Goal: Information Seeking & Learning: Learn about a topic

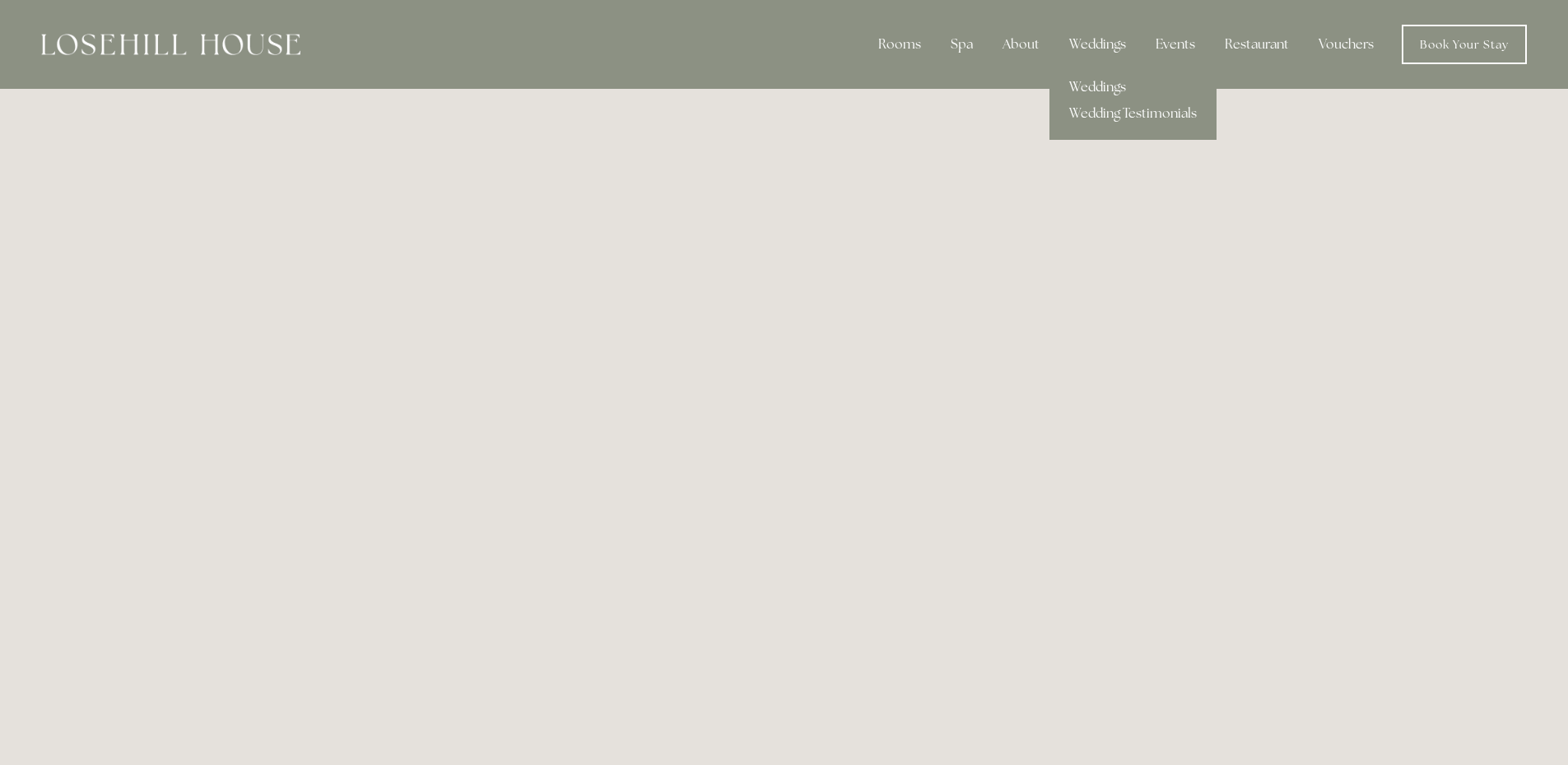
click at [1100, 83] on link "Weddings" at bounding box center [1133, 87] width 167 height 26
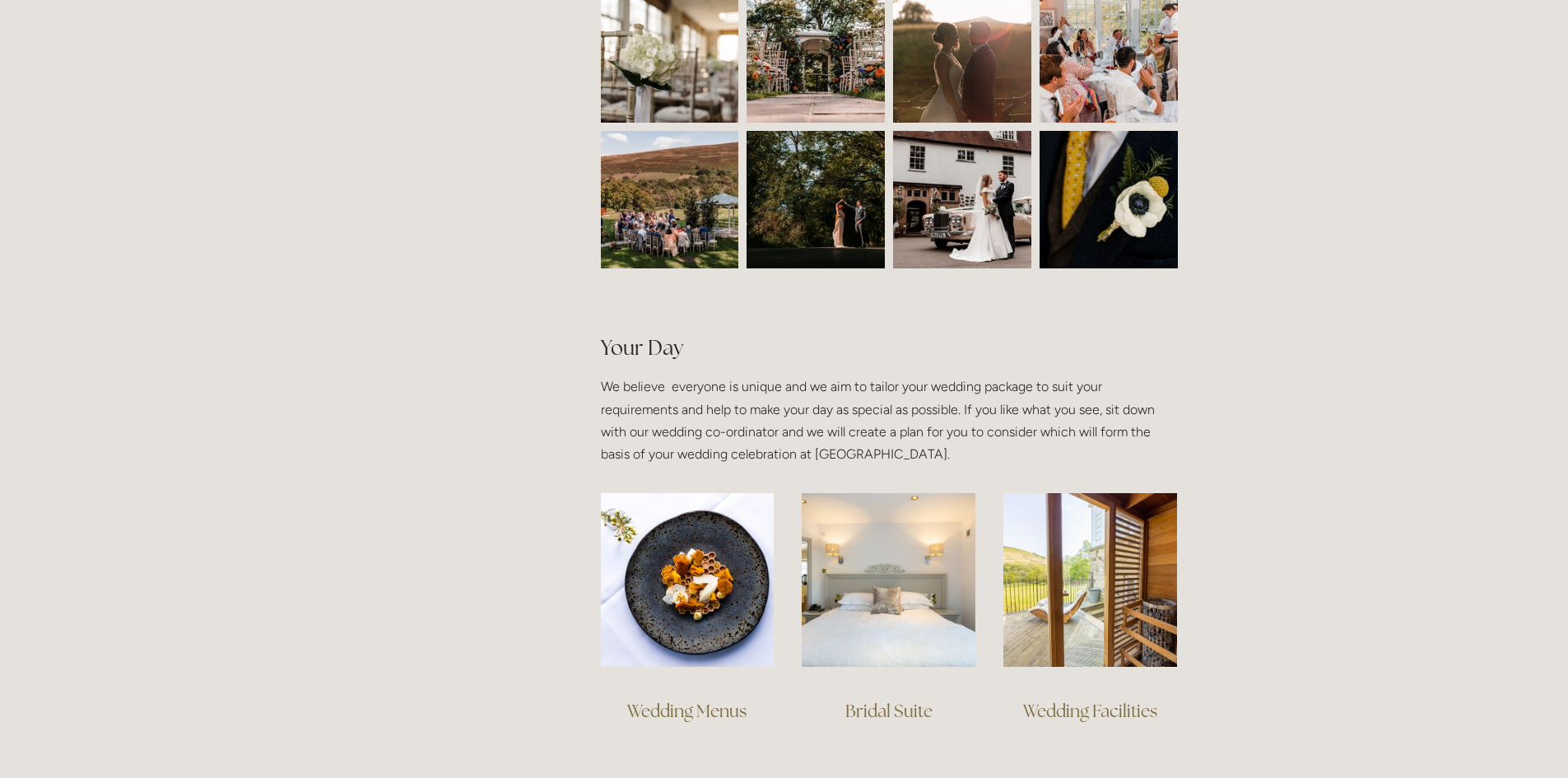
scroll to position [1070, 0]
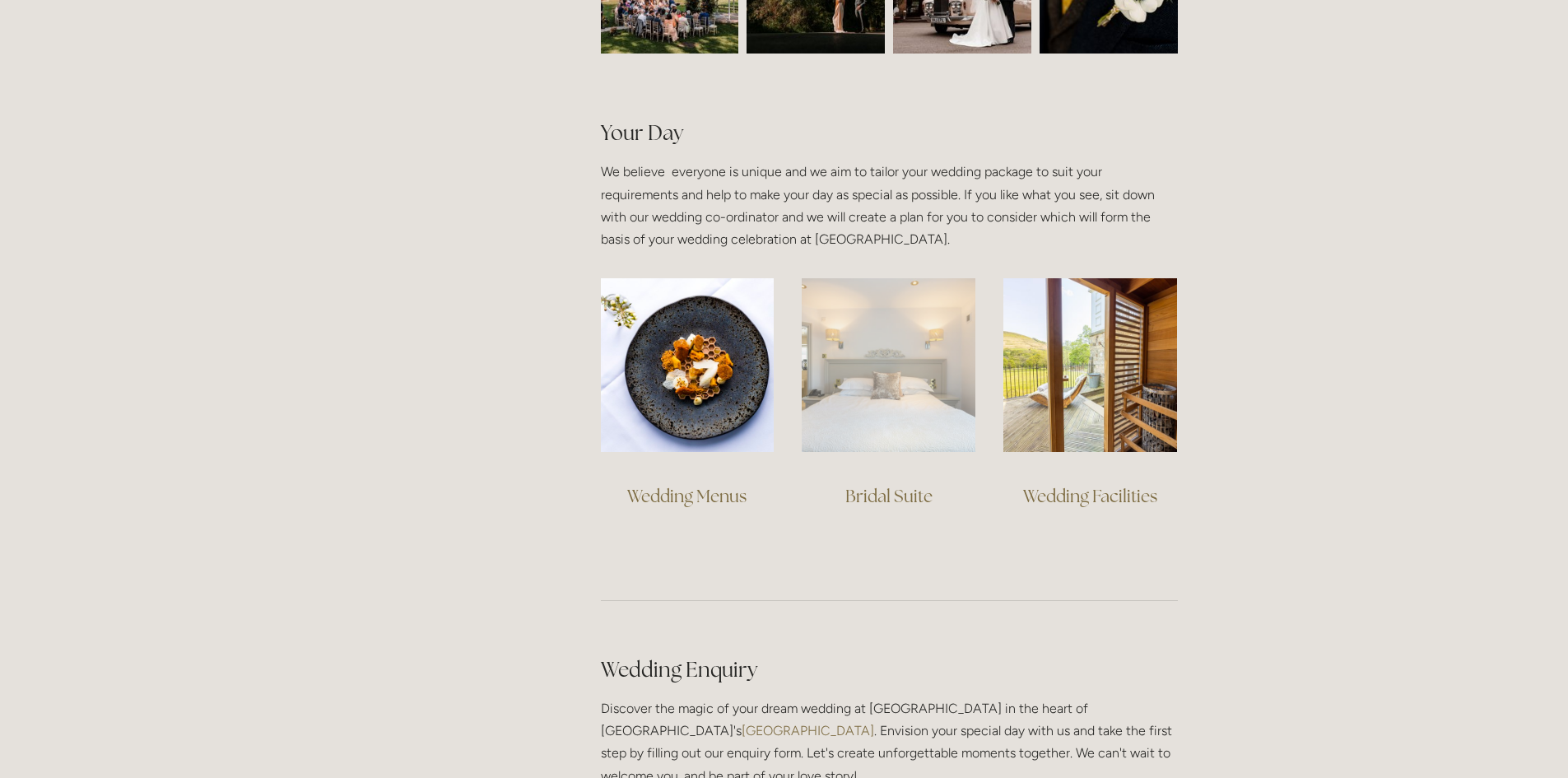
click at [906, 428] on img at bounding box center [888, 365] width 174 height 174
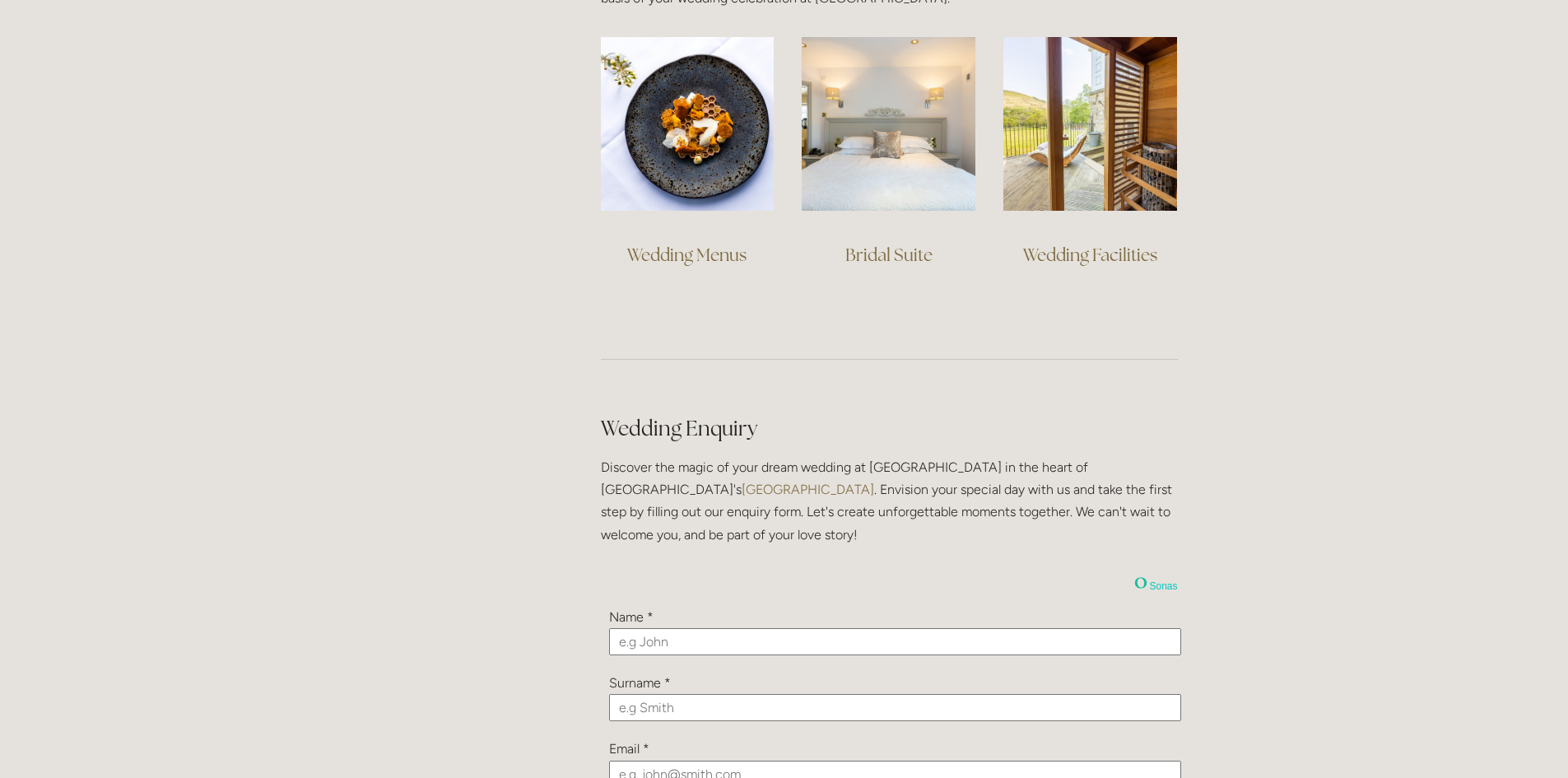
scroll to position [1317, 0]
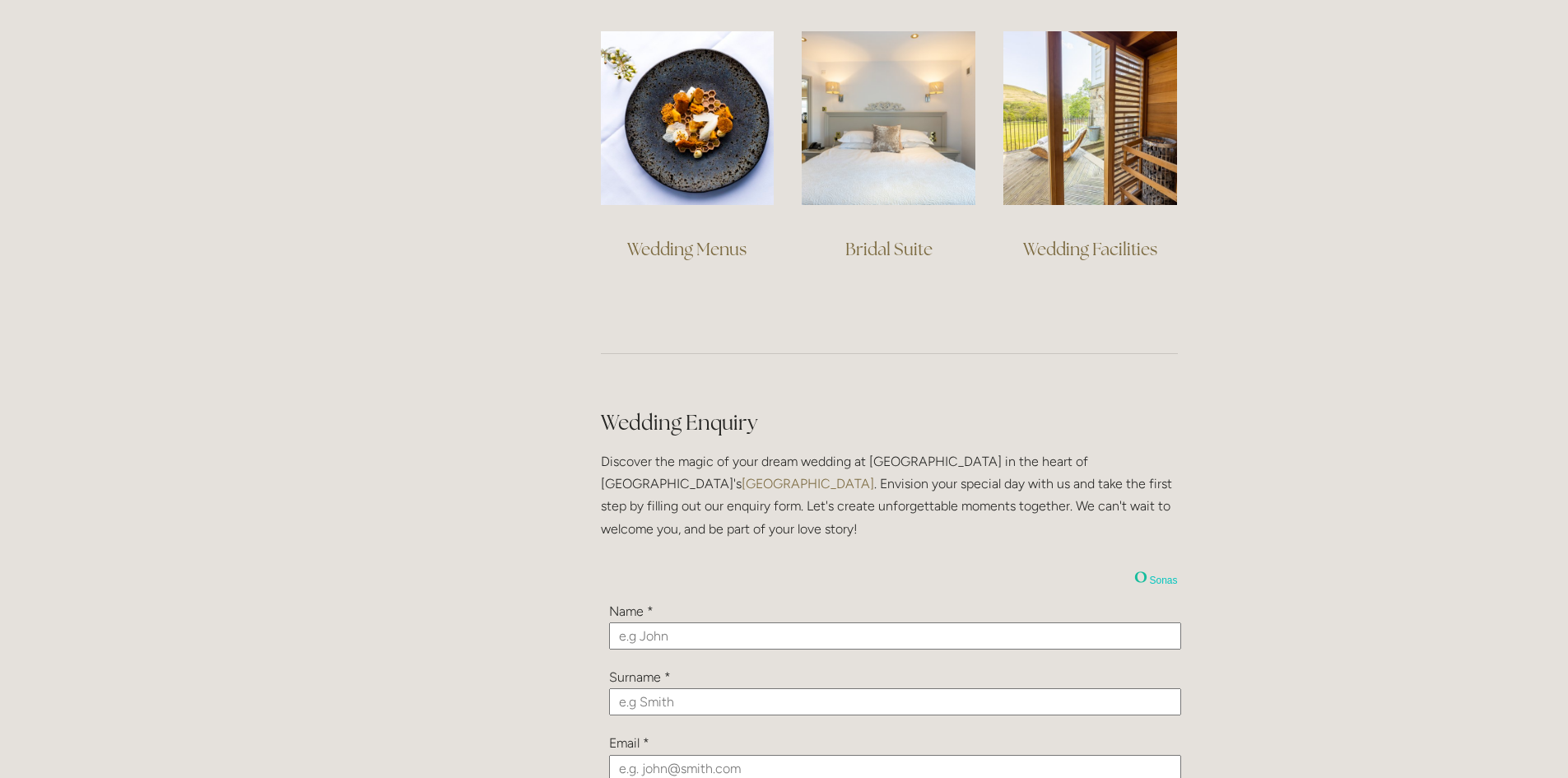
click at [595, 189] on div at bounding box center [687, 118] width 202 height 201
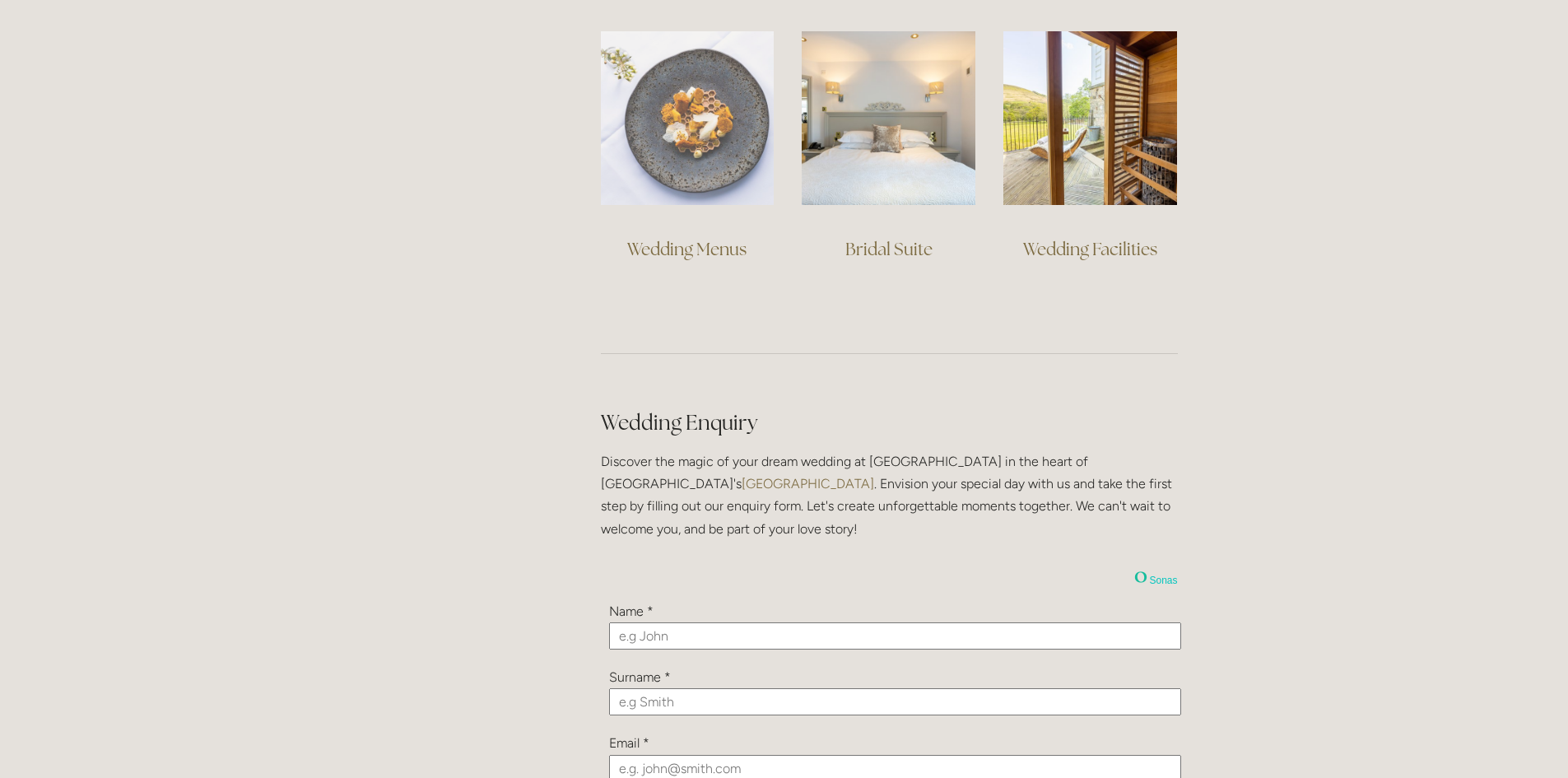
click at [617, 182] on img at bounding box center [687, 118] width 174 height 174
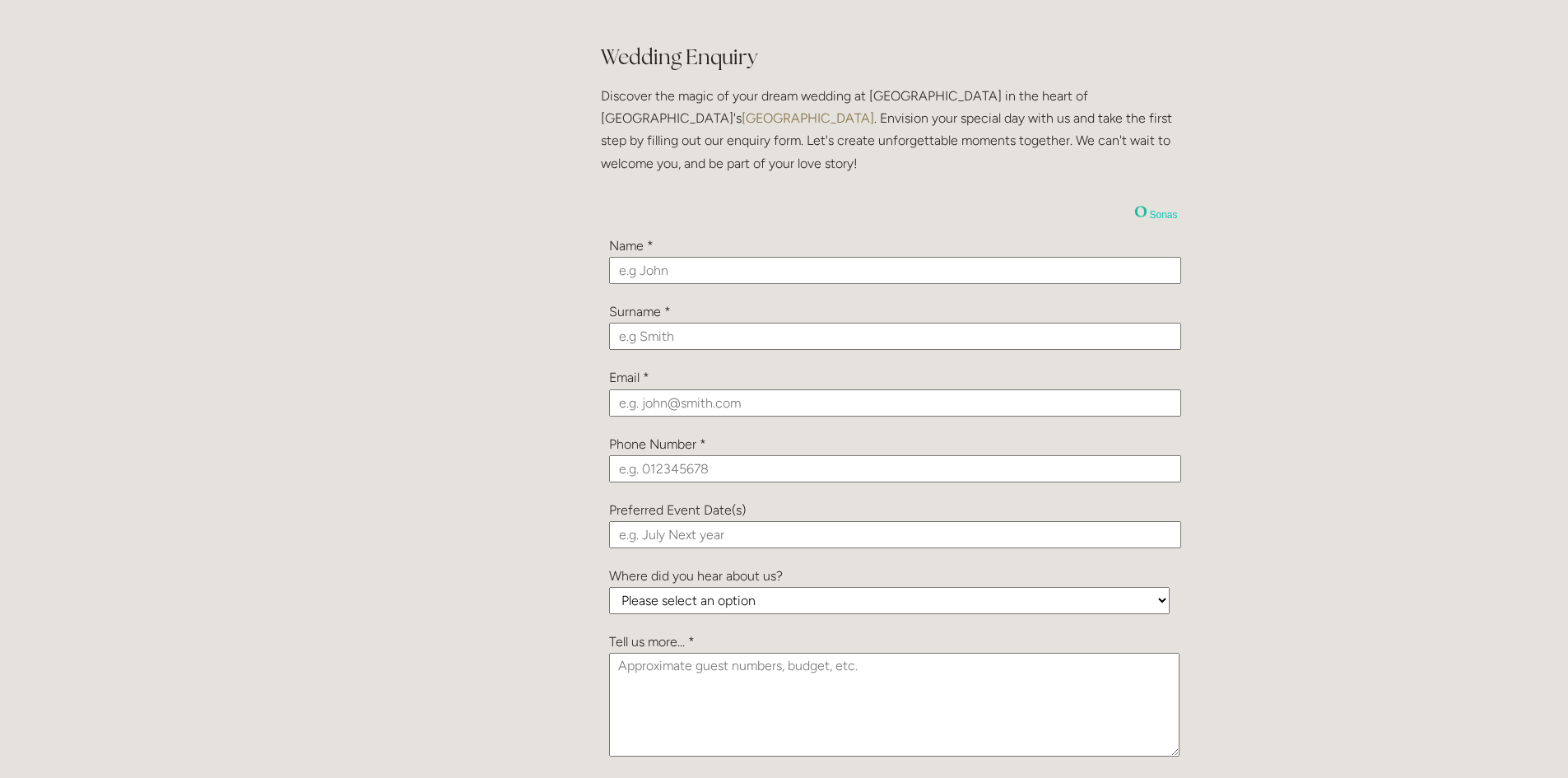
scroll to position [1729, 0]
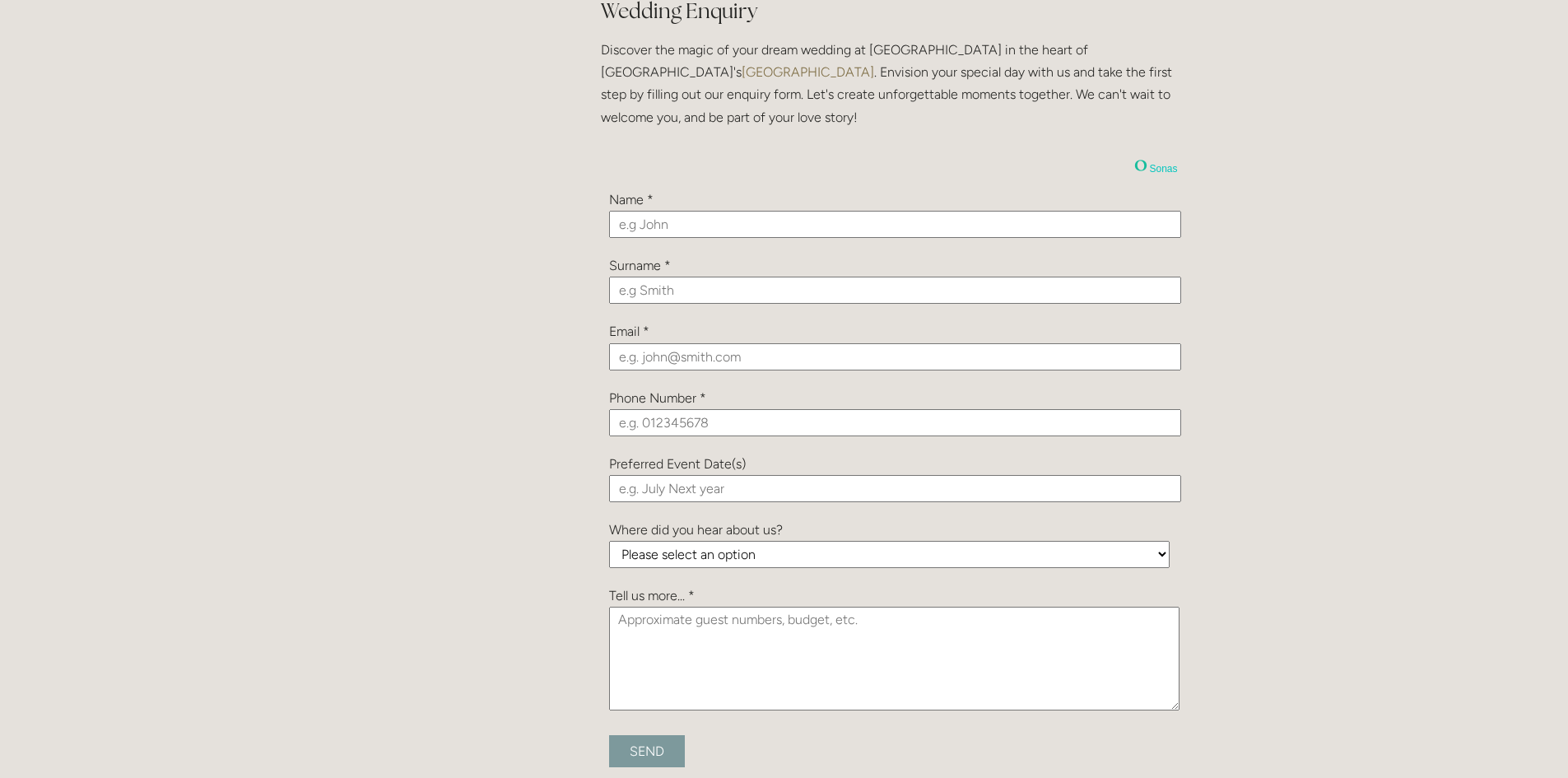
click at [679, 488] on input "text" at bounding box center [895, 488] width 572 height 27
click at [725, 547] on select "Please select an option Been a Guest at the Venue Bridebook Guides for Brides H…" at bounding box center [889, 555] width 560 height 27
click at [686, 290] on input "text" at bounding box center [895, 290] width 572 height 27
click at [681, 228] on input "text" at bounding box center [895, 224] width 572 height 27
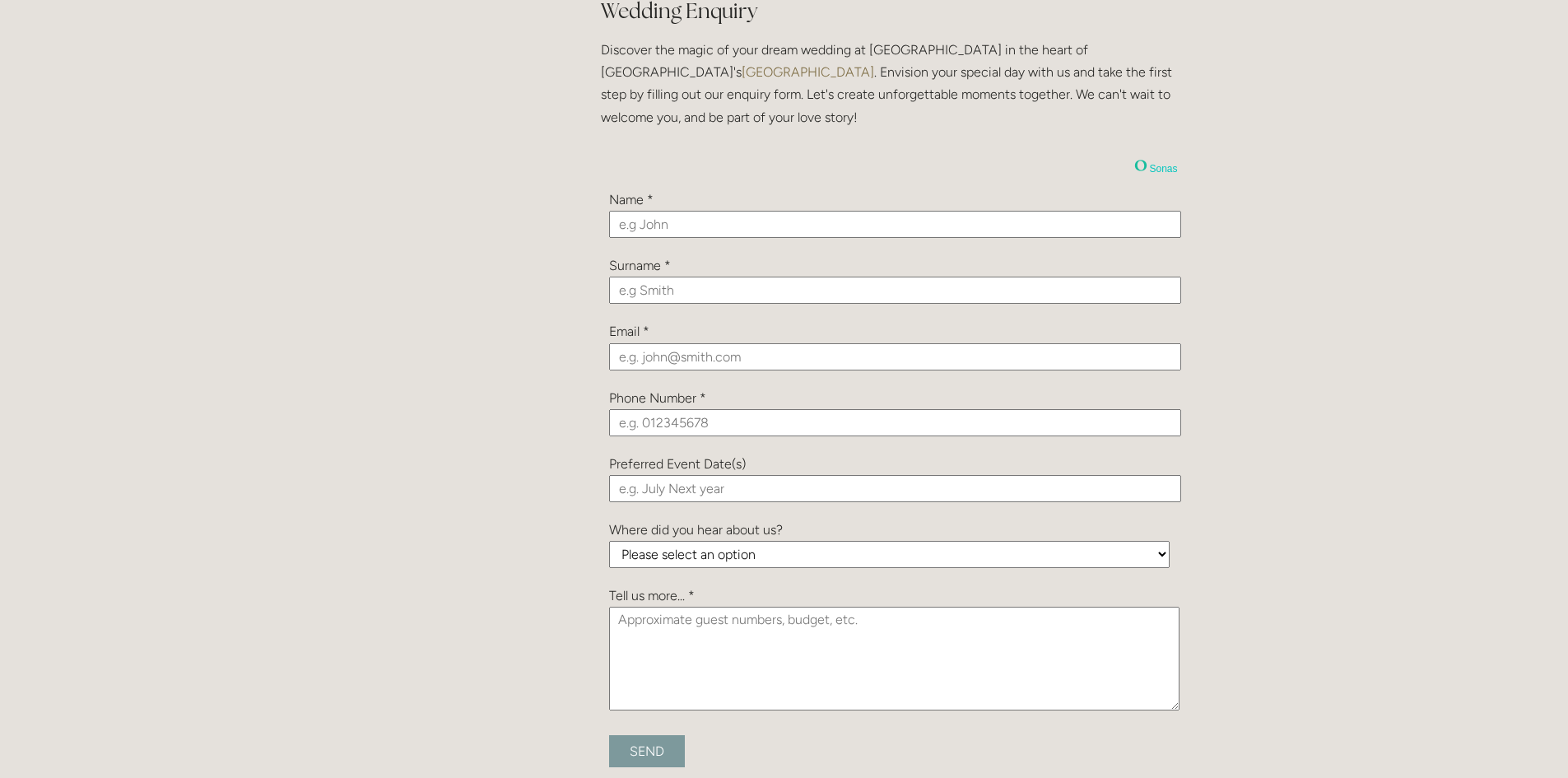
click at [669, 353] on input "email" at bounding box center [895, 356] width 572 height 27
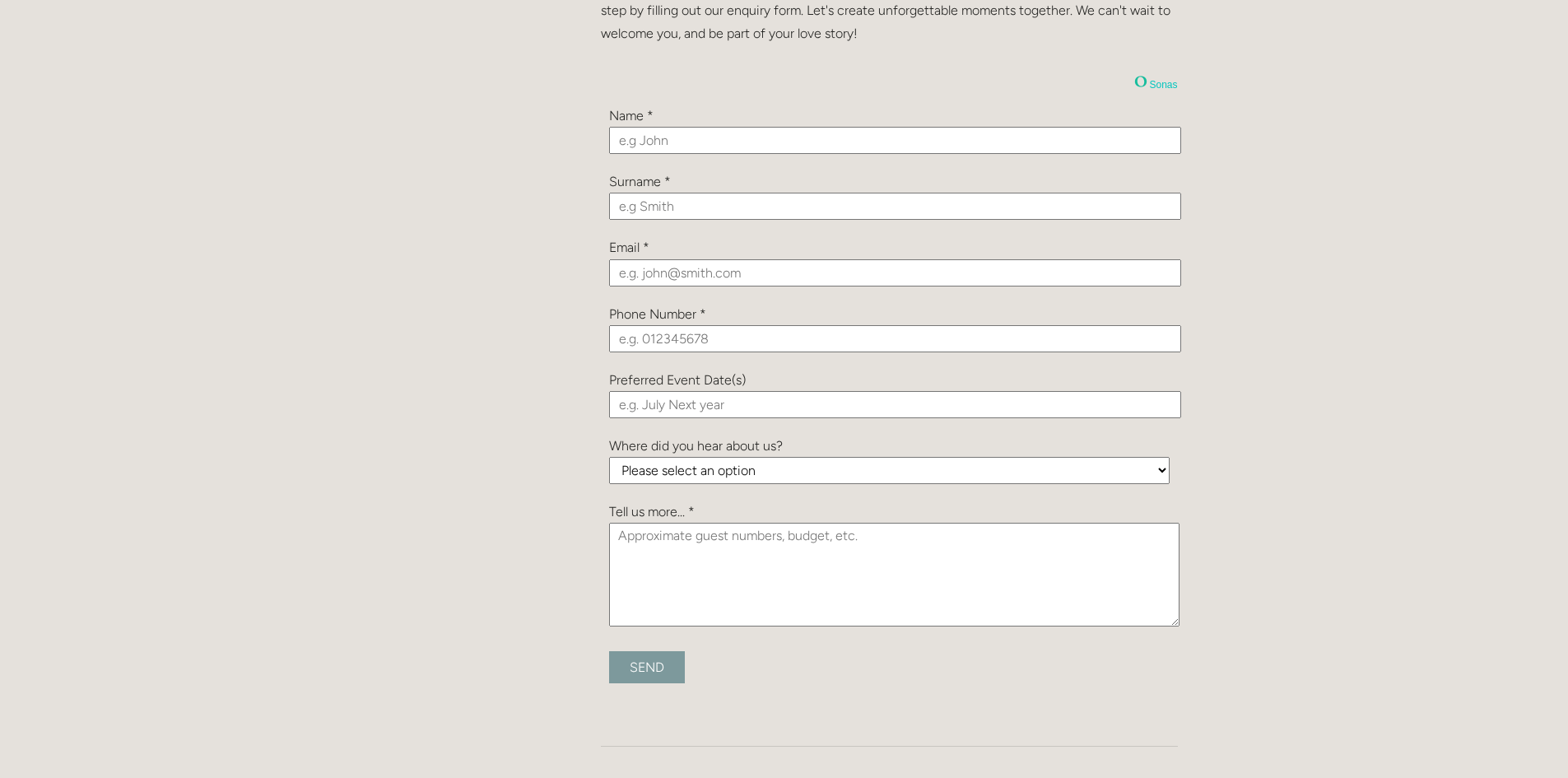
scroll to position [1893, 0]
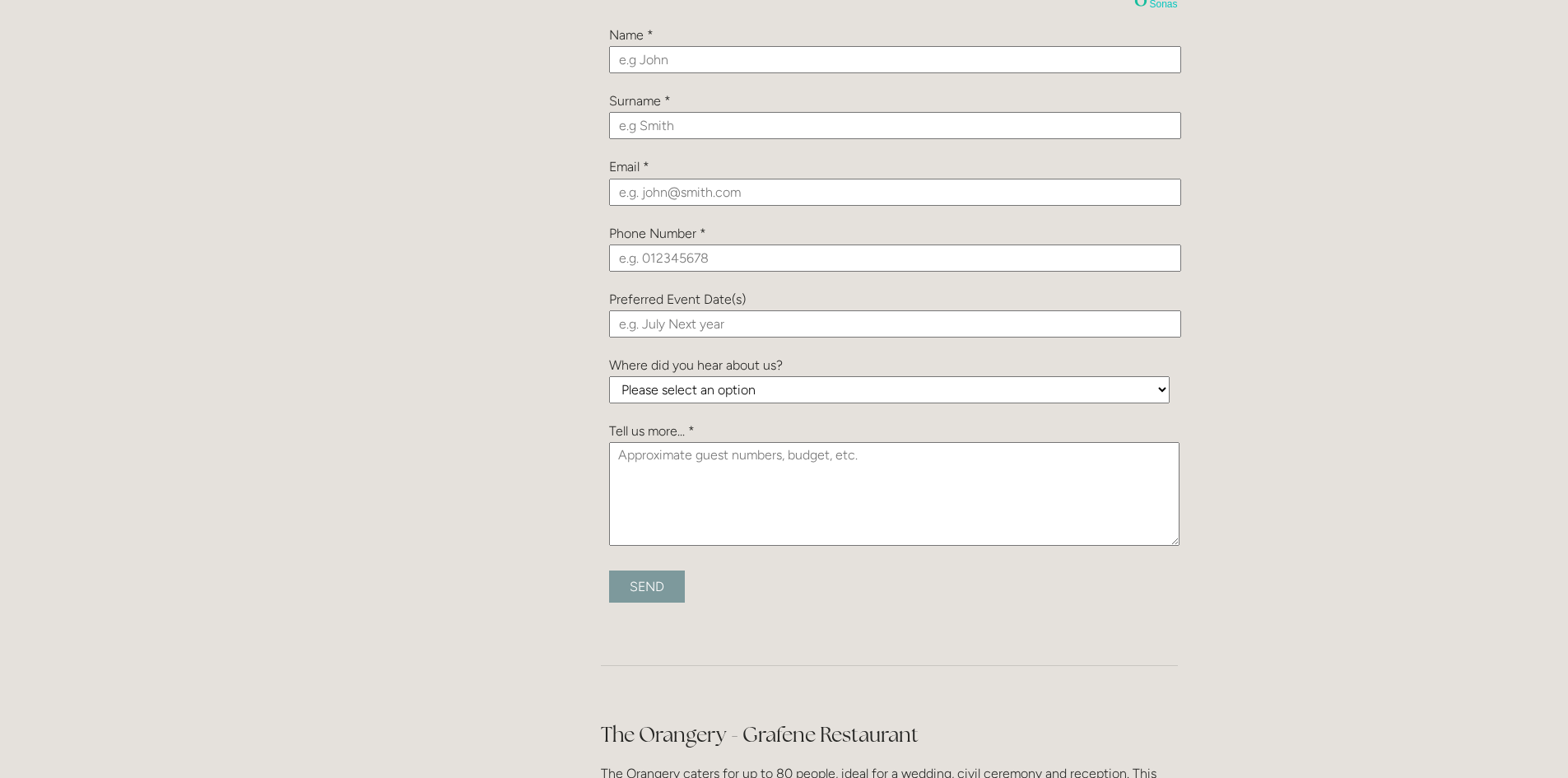
click at [701, 325] on input "text" at bounding box center [895, 324] width 572 height 27
click at [764, 489] on textarea at bounding box center [894, 494] width 571 height 104
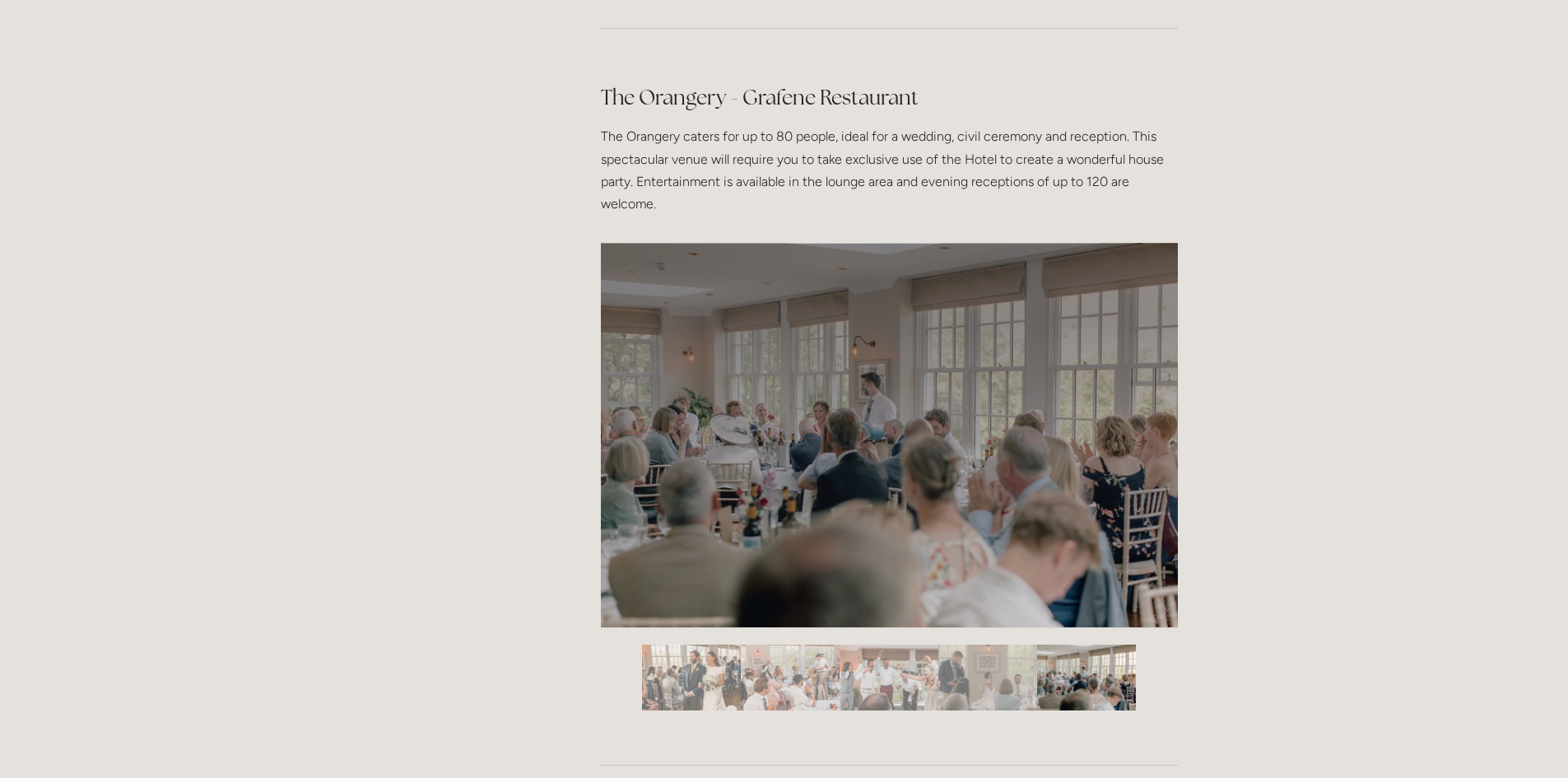
scroll to position [2552, 0]
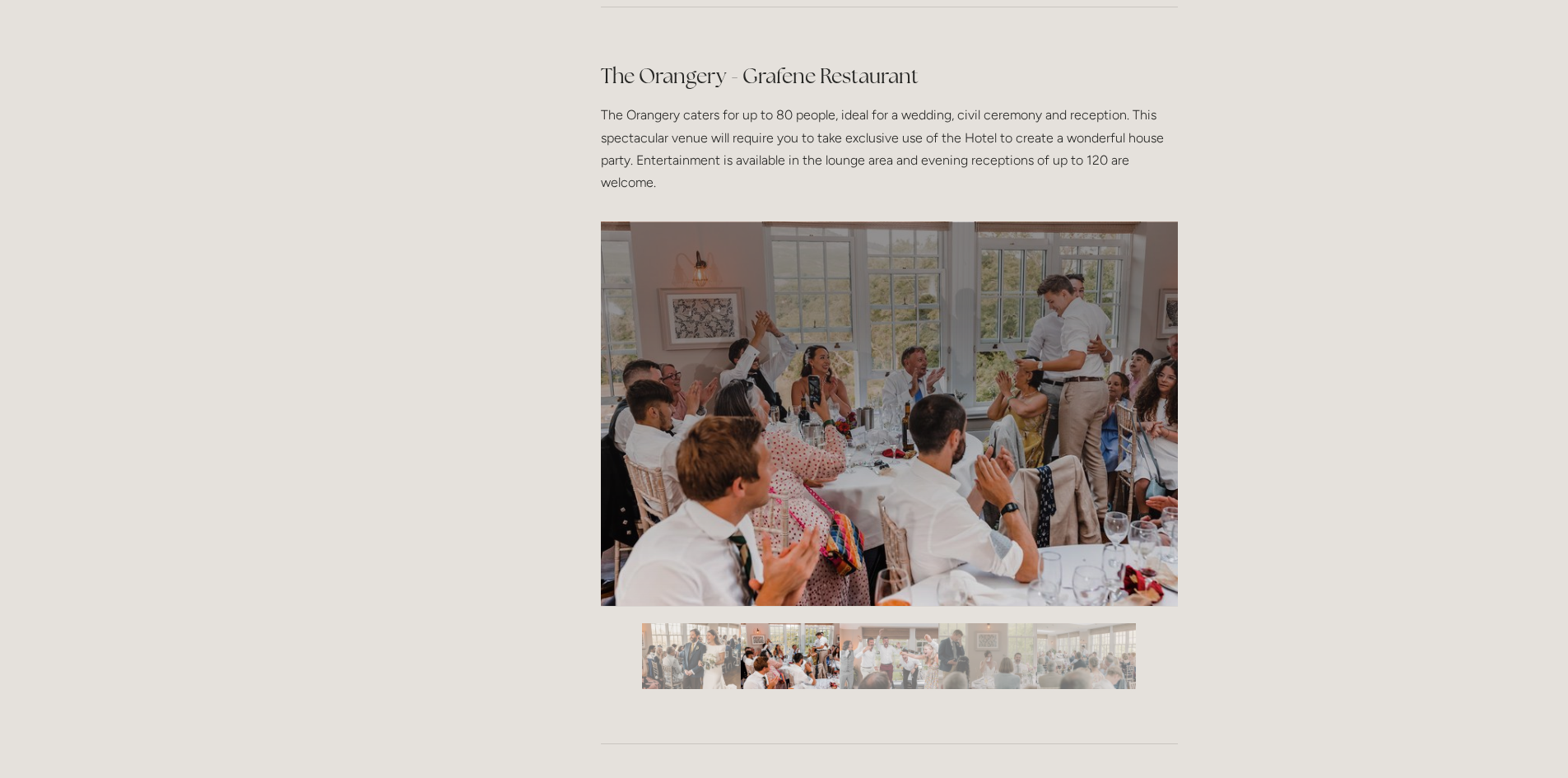
click at [867, 668] on img "Slide 3" at bounding box center [889, 656] width 99 height 66
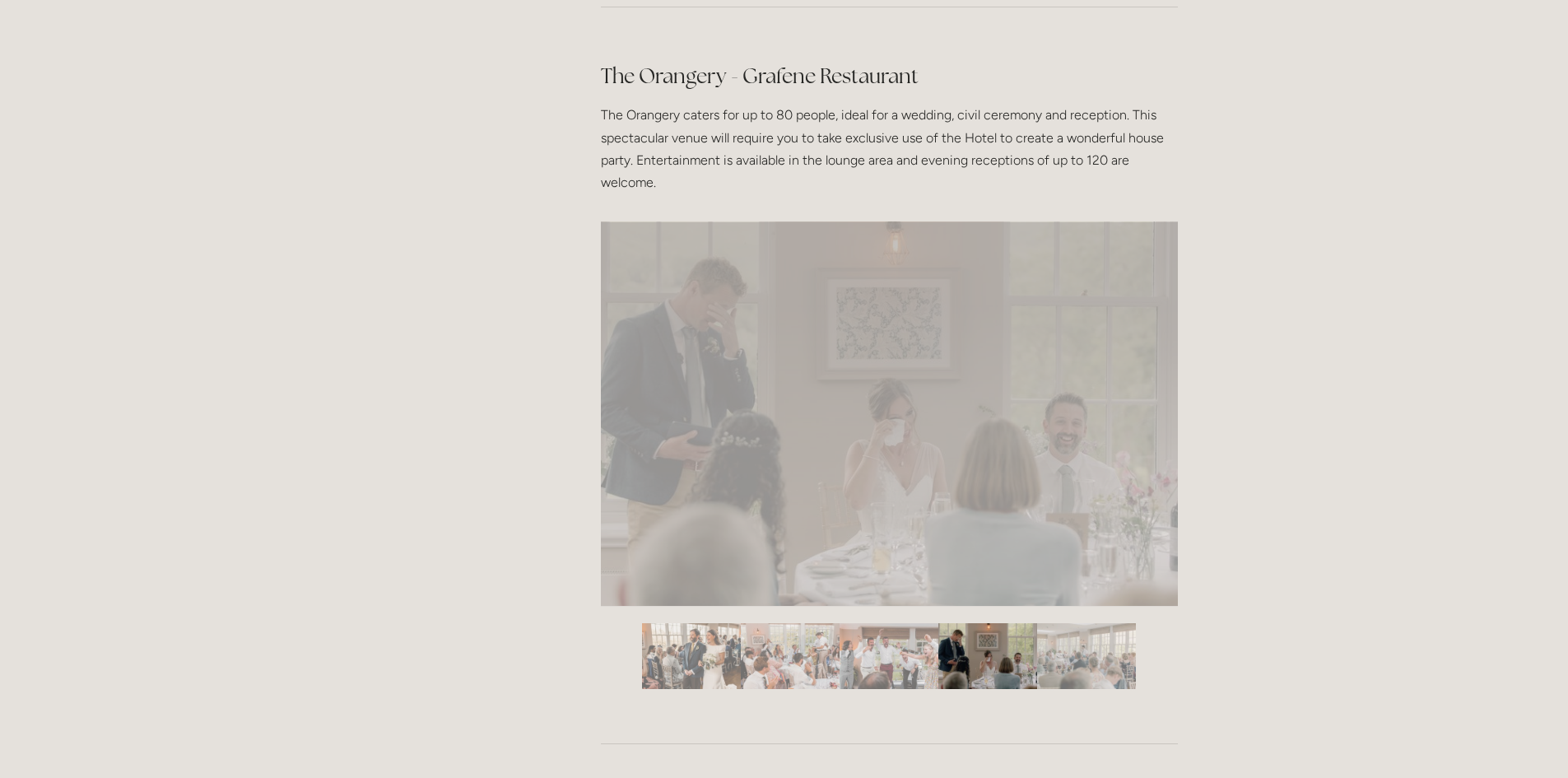
click at [991, 670] on img "Slide 4" at bounding box center [987, 656] width 99 height 66
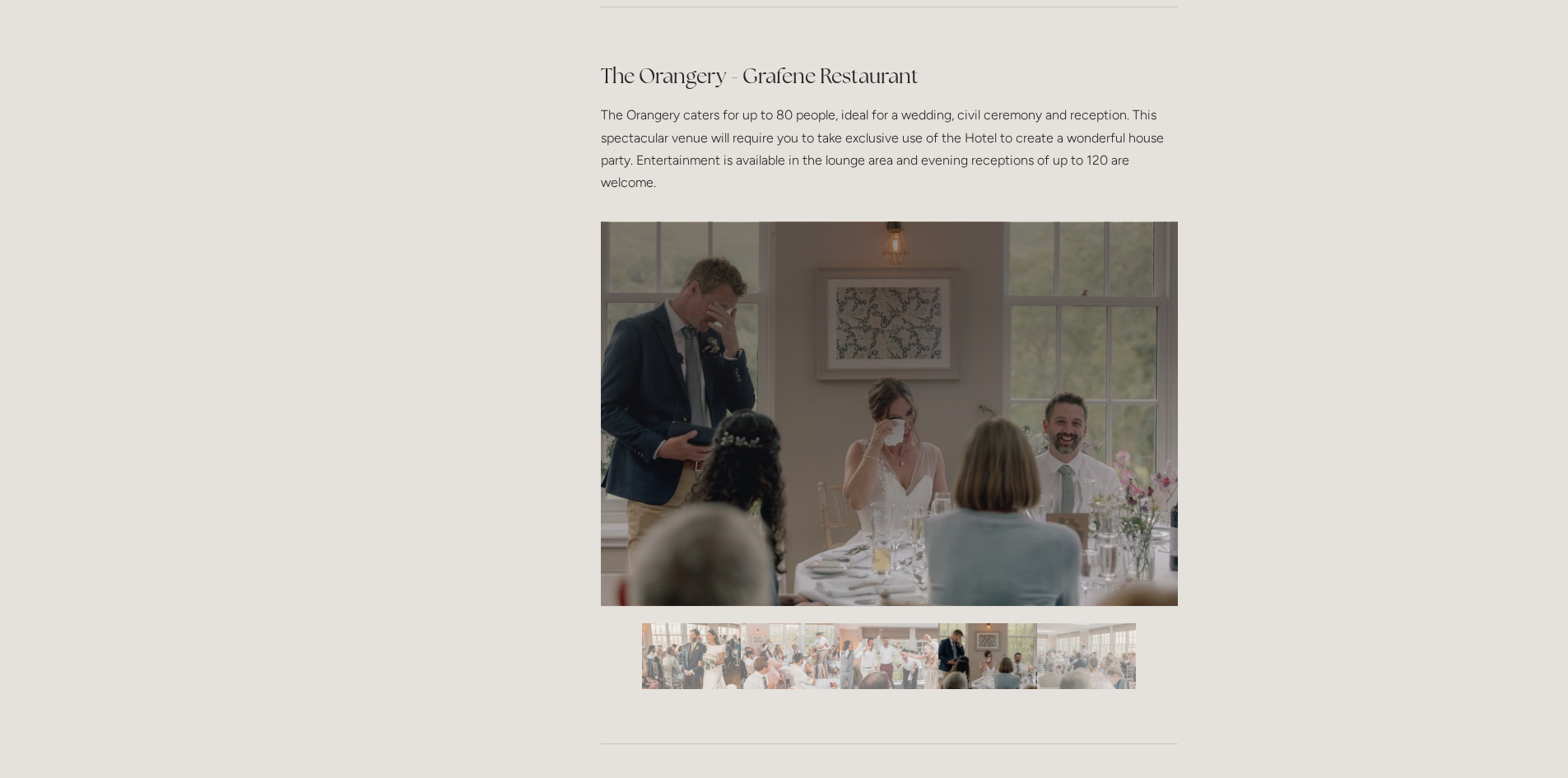
click at [1112, 693] on div at bounding box center [889, 455] width 605 height 494
click at [1085, 674] on img "Slide 5" at bounding box center [1086, 656] width 99 height 66
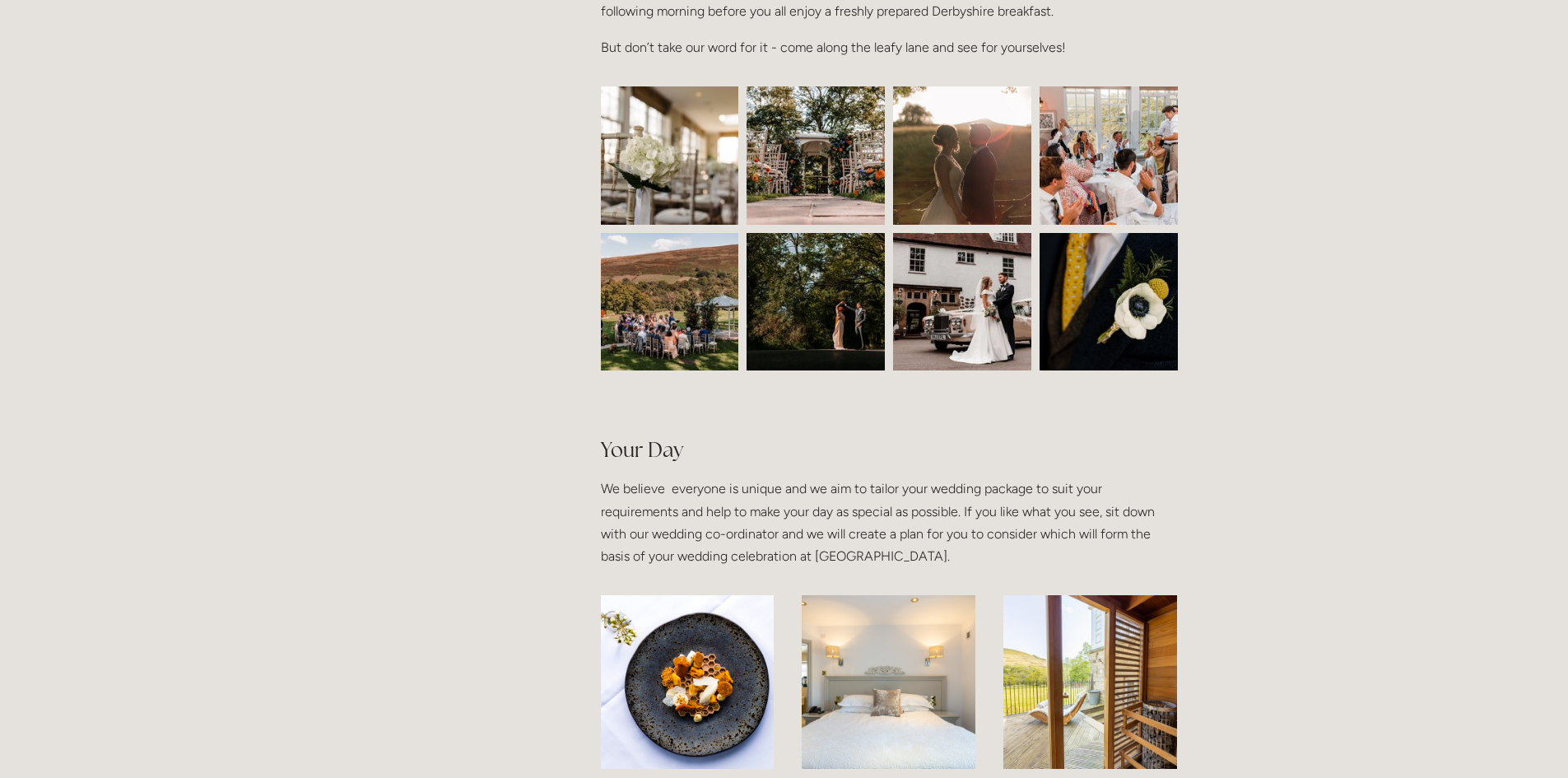
scroll to position [659, 0]
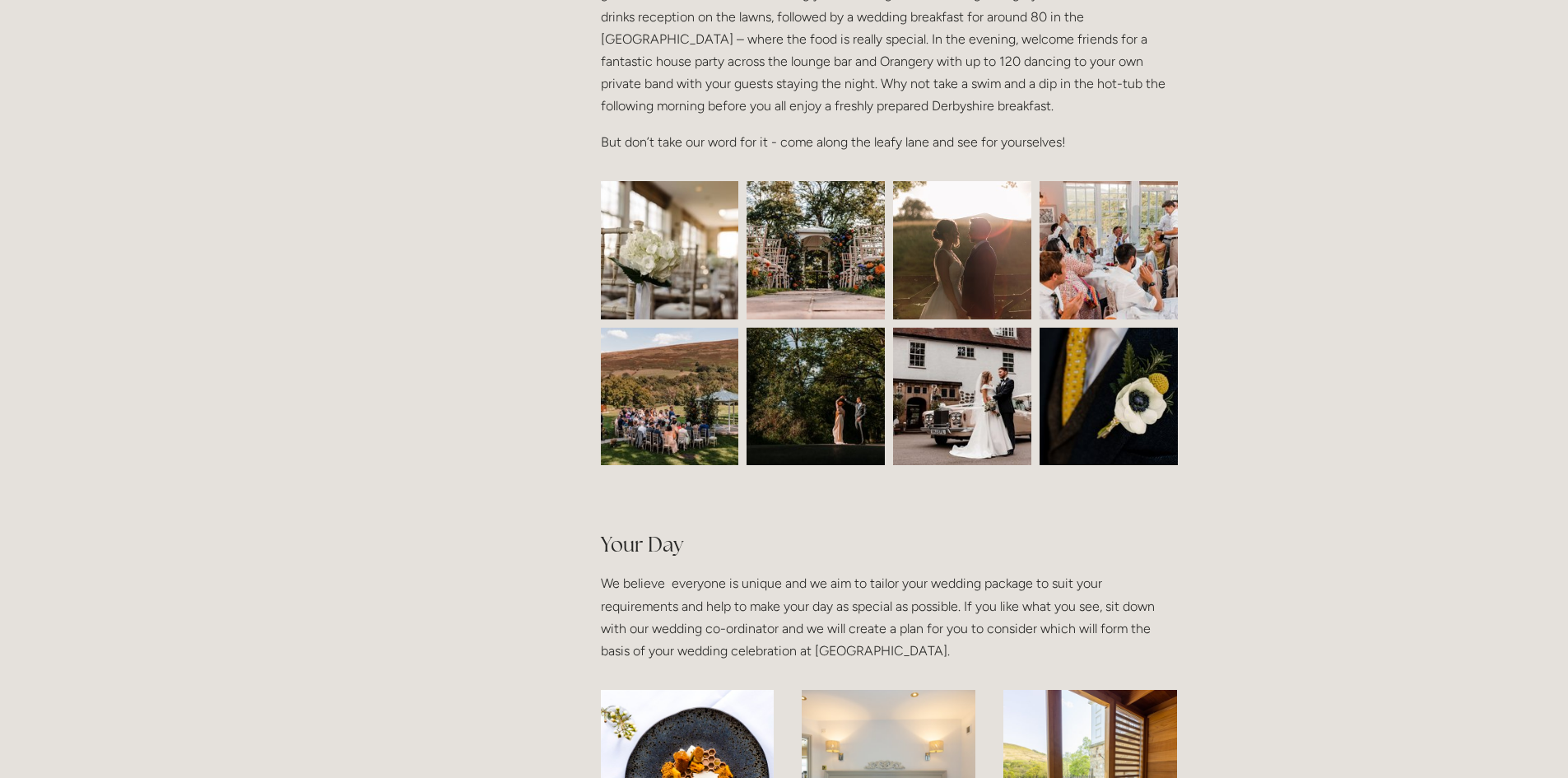
click at [705, 273] on img at bounding box center [670, 250] width 207 height 138
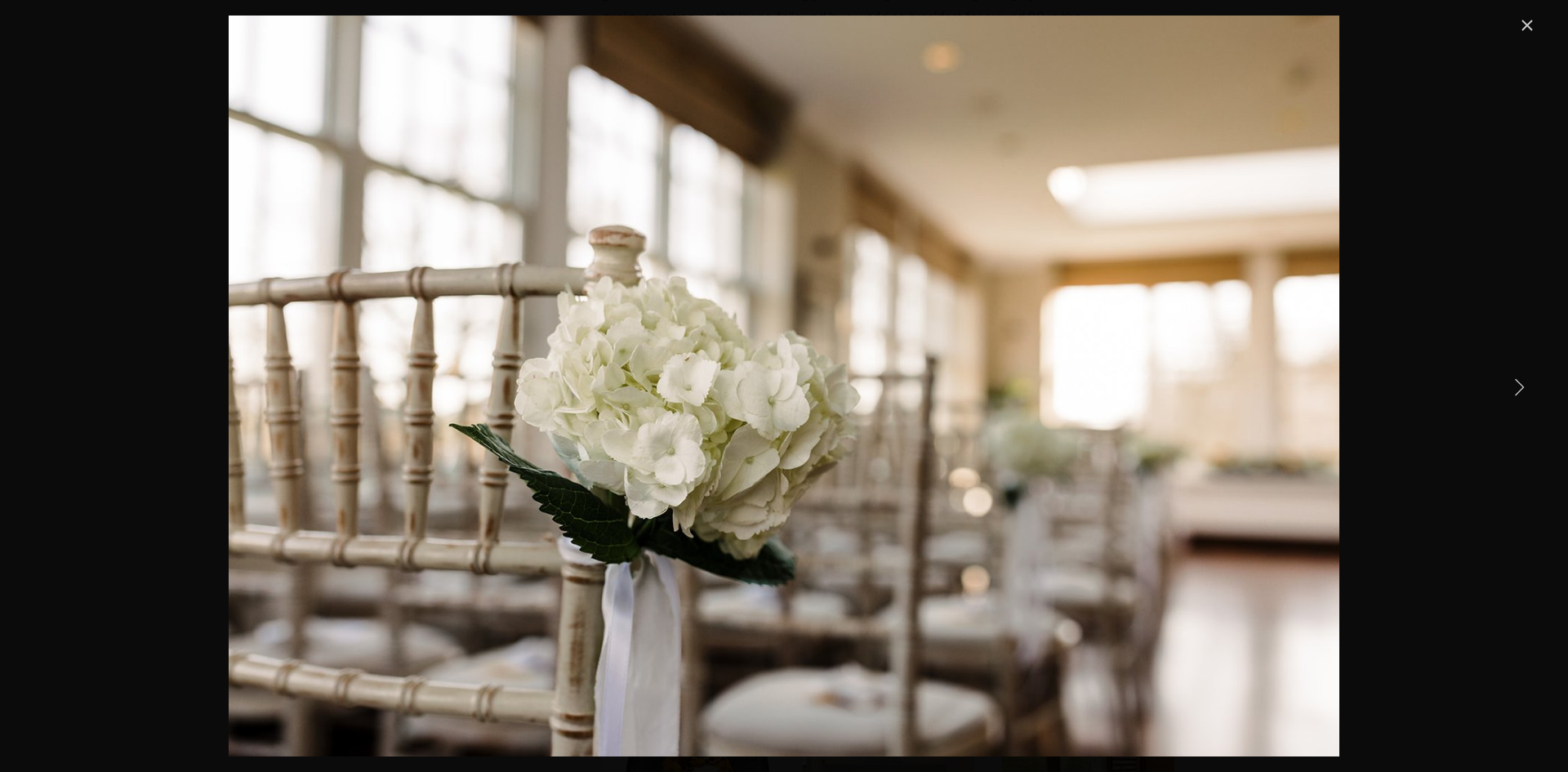
click at [1518, 381] on link "Next Item" at bounding box center [1518, 386] width 36 height 36
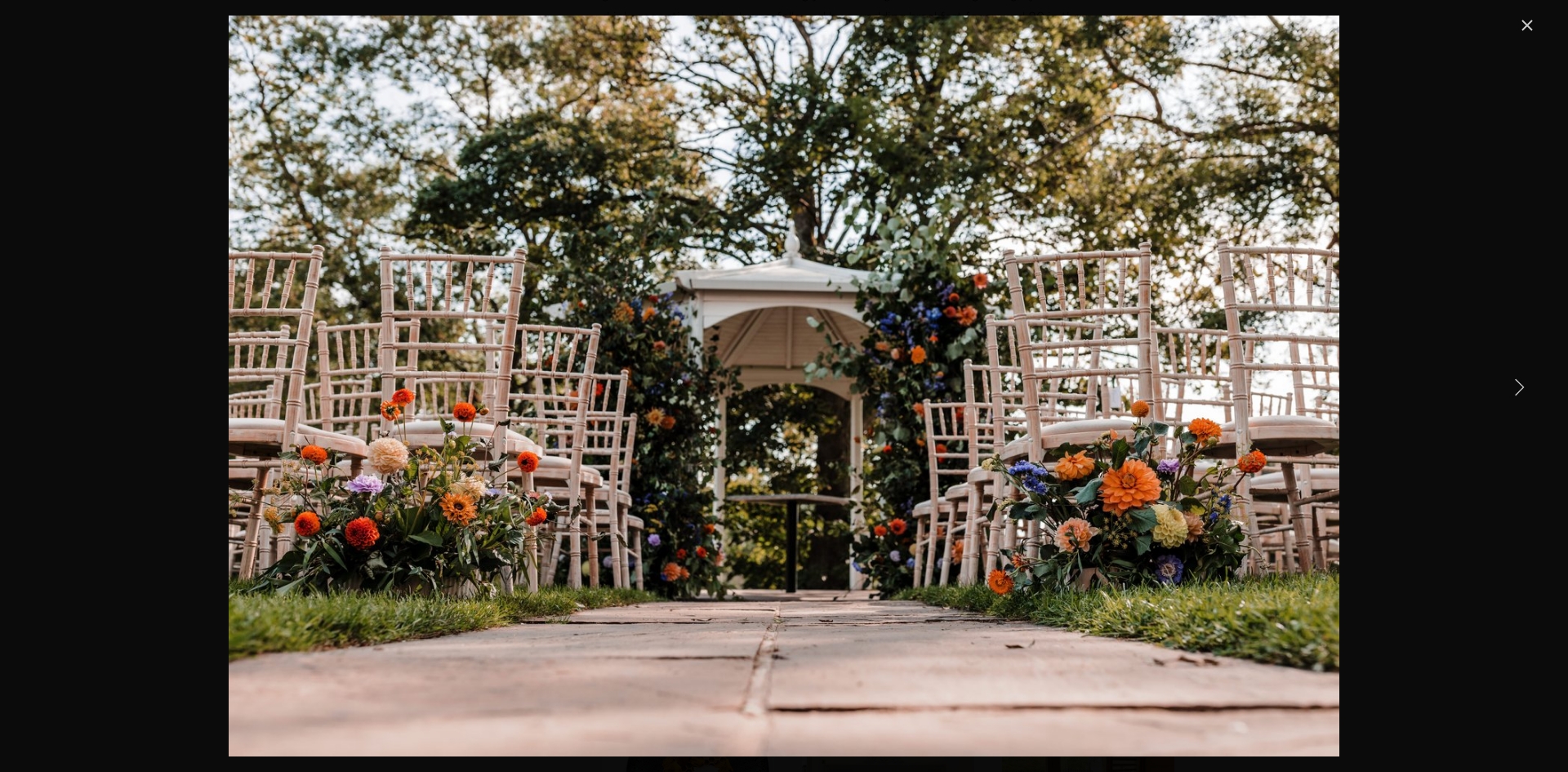
click at [1518, 381] on link "Next Item" at bounding box center [1518, 386] width 36 height 36
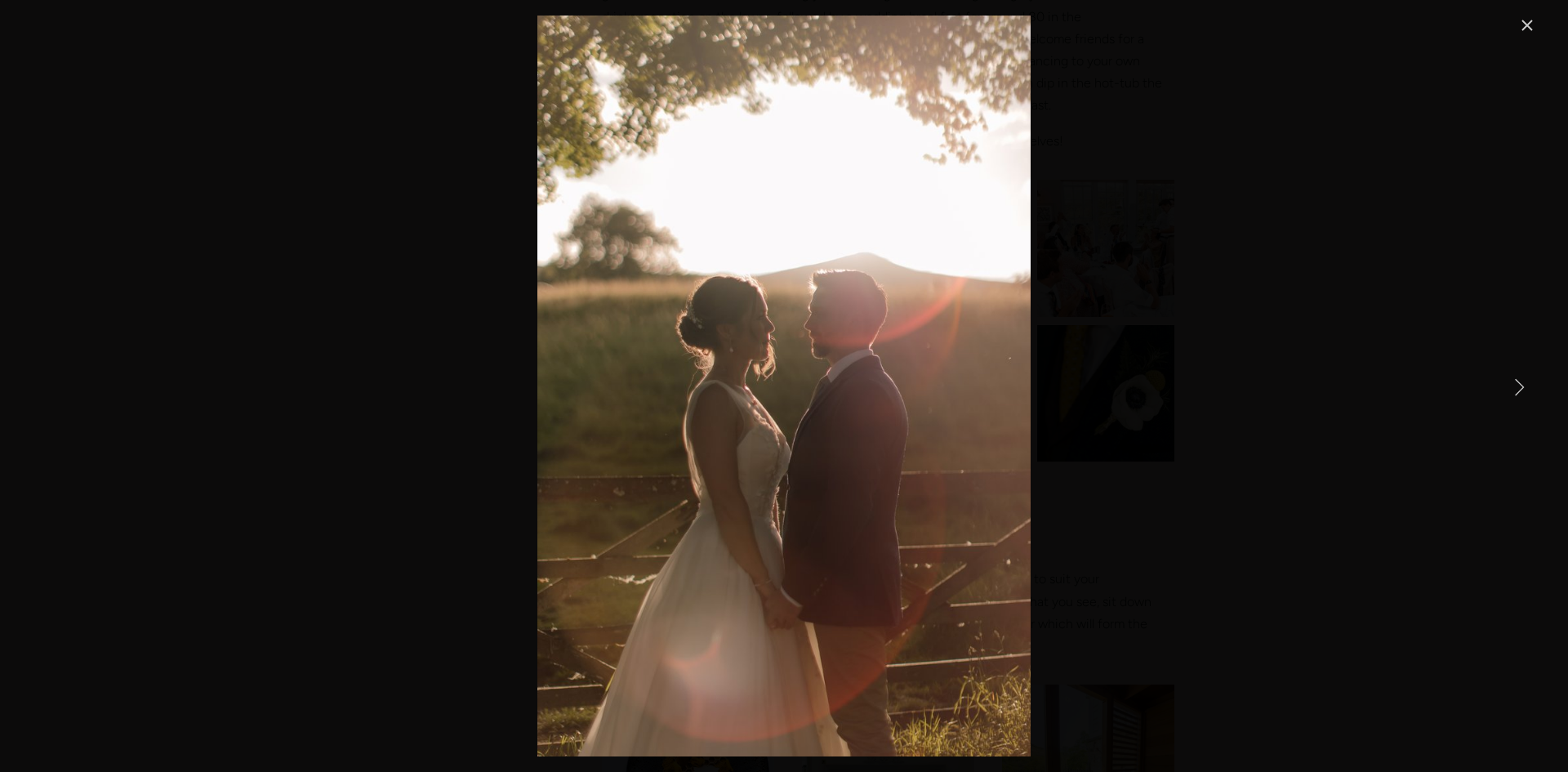
click at [1518, 381] on link "Next Item" at bounding box center [1518, 386] width 36 height 36
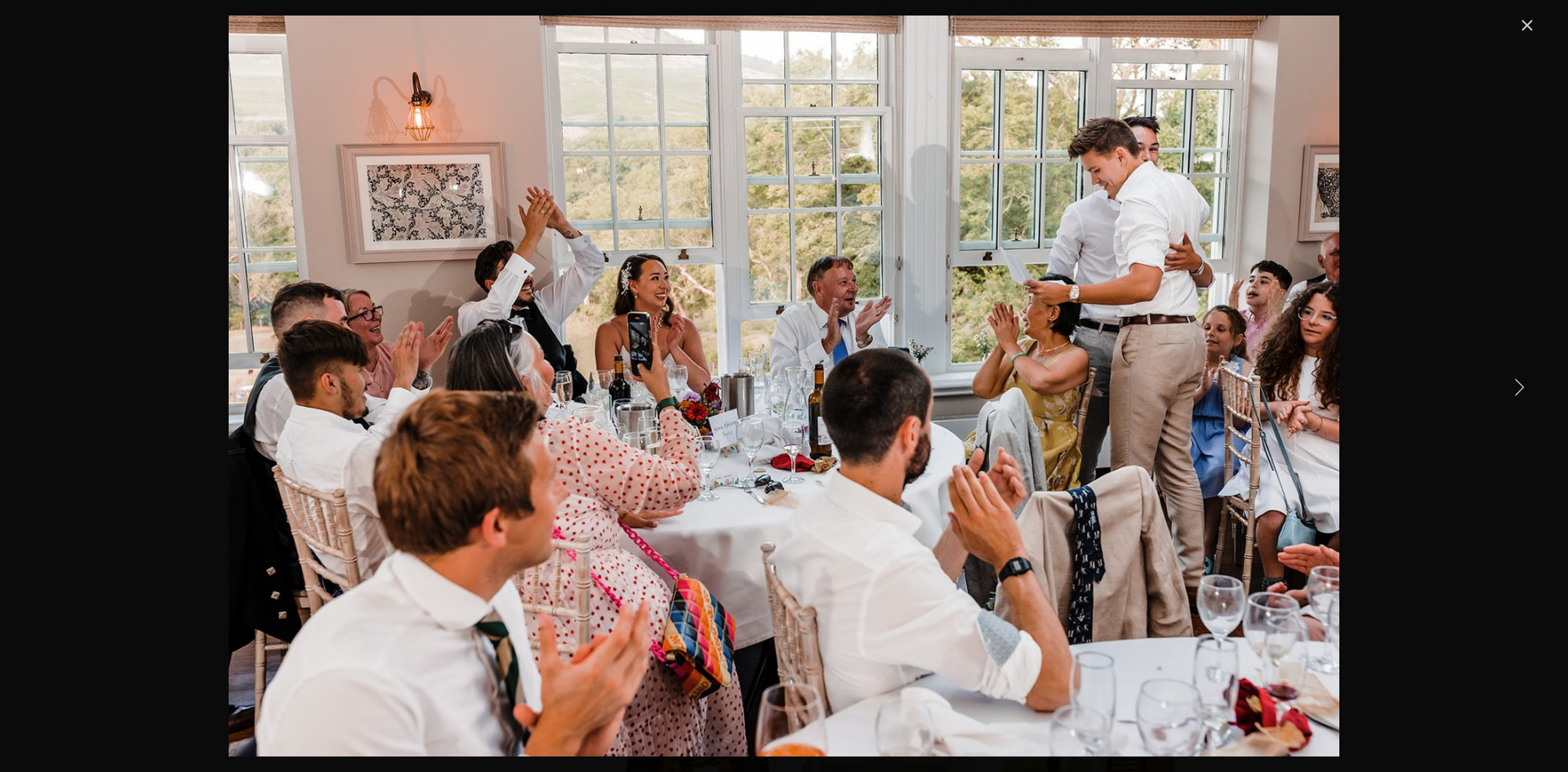
click at [1518, 381] on link "Next Item" at bounding box center [1518, 386] width 36 height 36
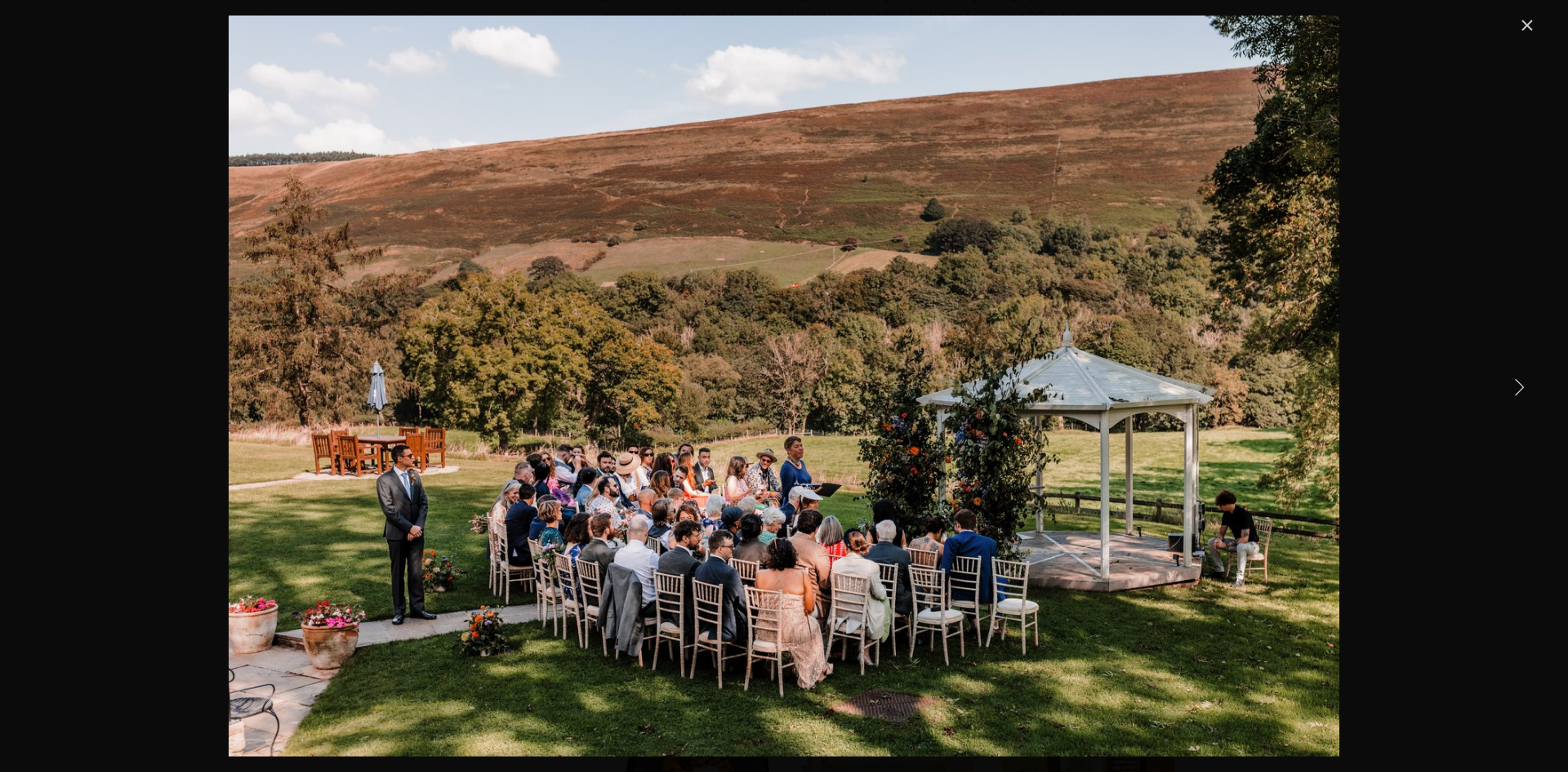
click at [1518, 381] on link "Next Item" at bounding box center [1518, 386] width 36 height 36
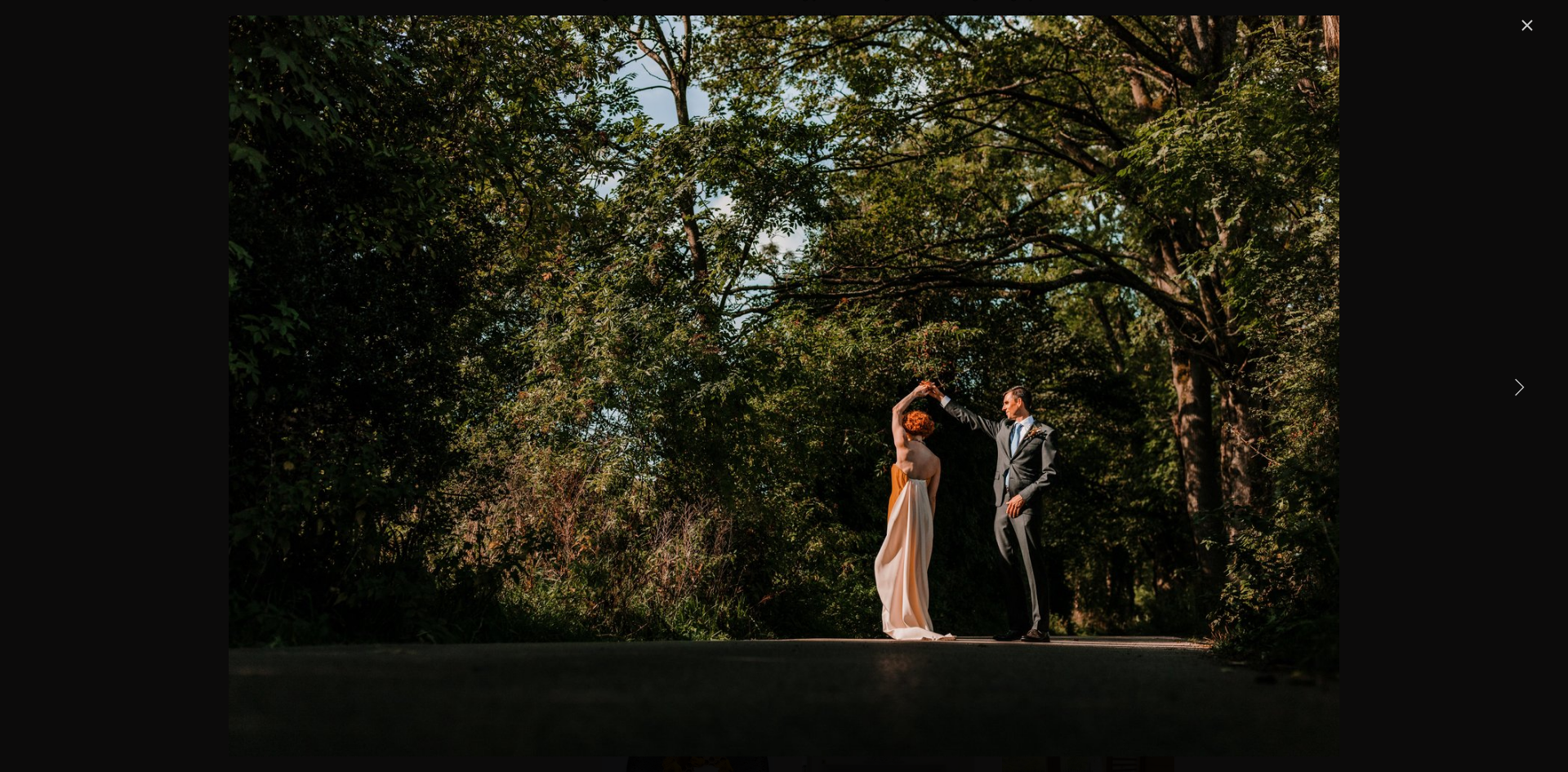
click at [1518, 381] on link "Next Item" at bounding box center [1518, 386] width 36 height 36
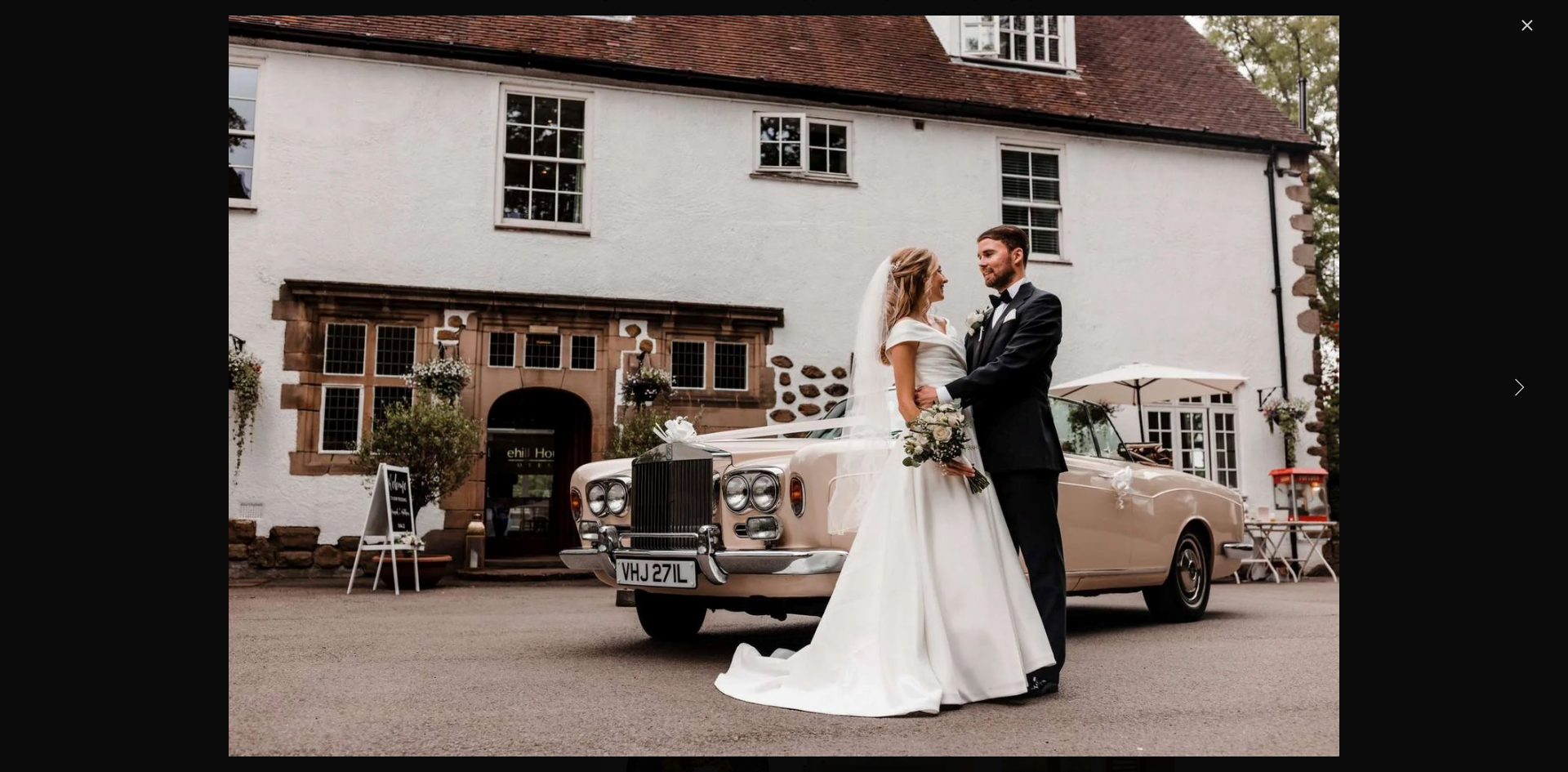
click at [1518, 381] on link "Next Item" at bounding box center [1518, 386] width 36 height 36
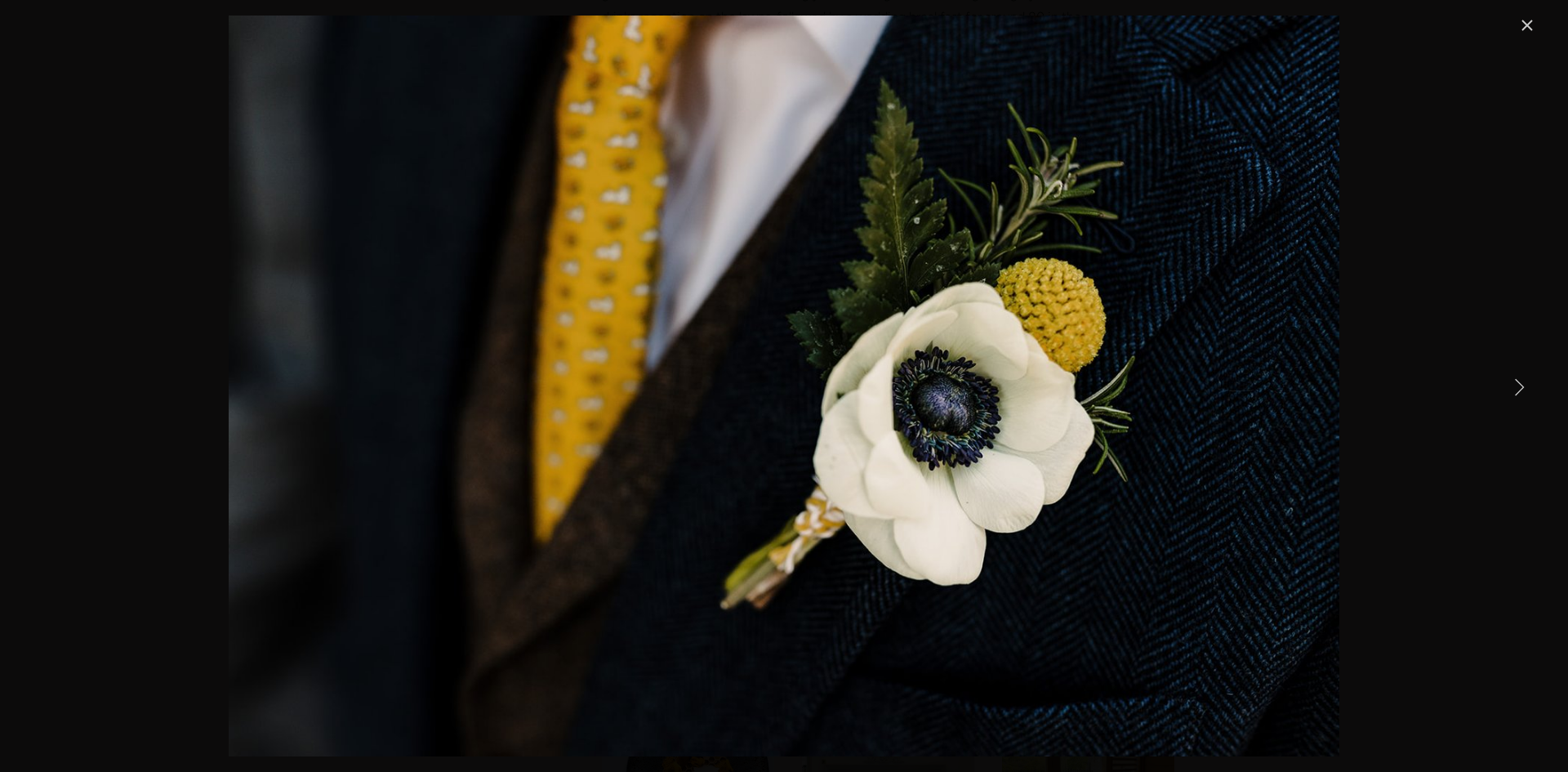
click at [1518, 381] on link "Next Item" at bounding box center [1518, 386] width 36 height 36
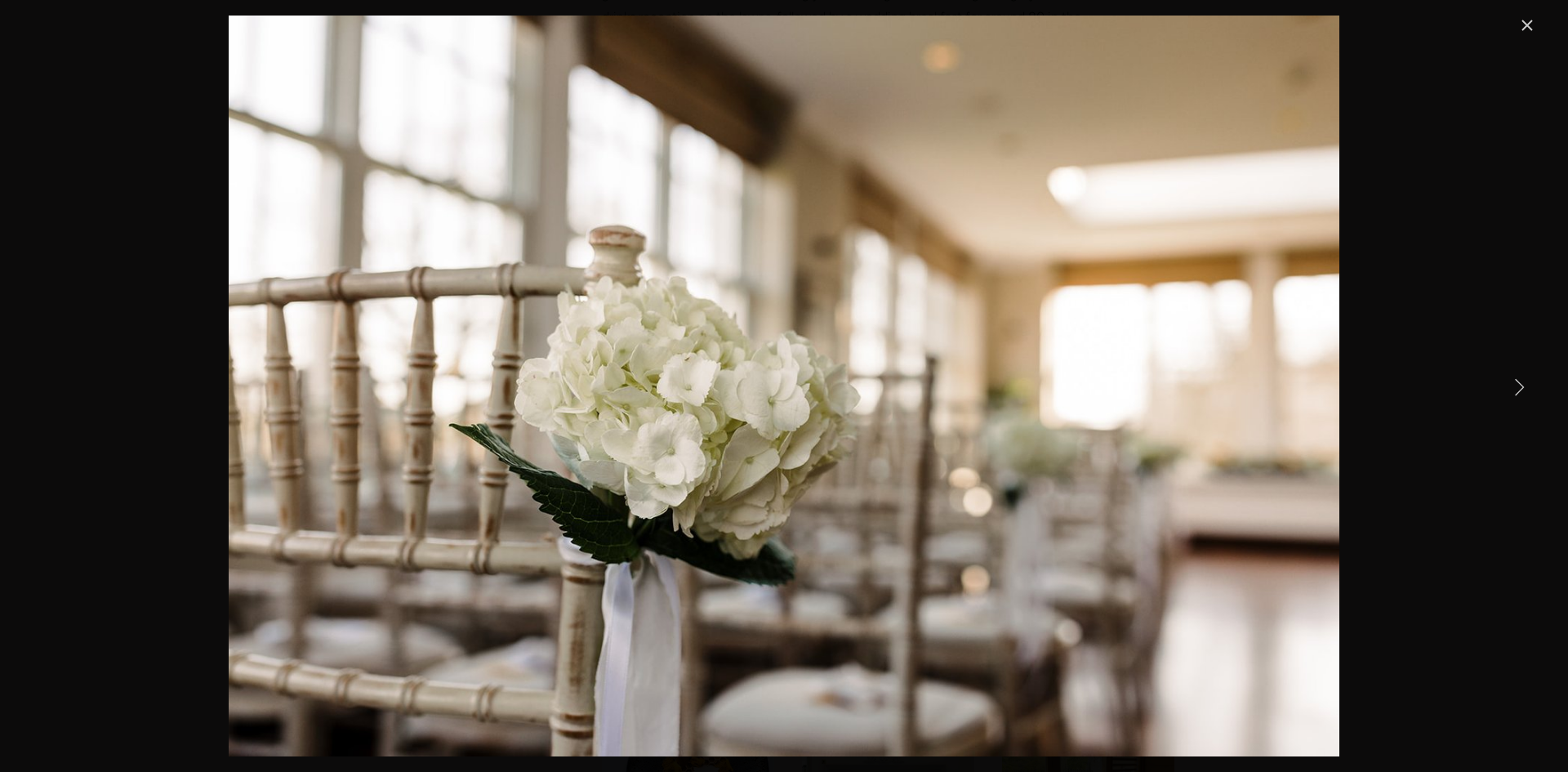
click at [1518, 381] on link "Next Item" at bounding box center [1518, 386] width 36 height 36
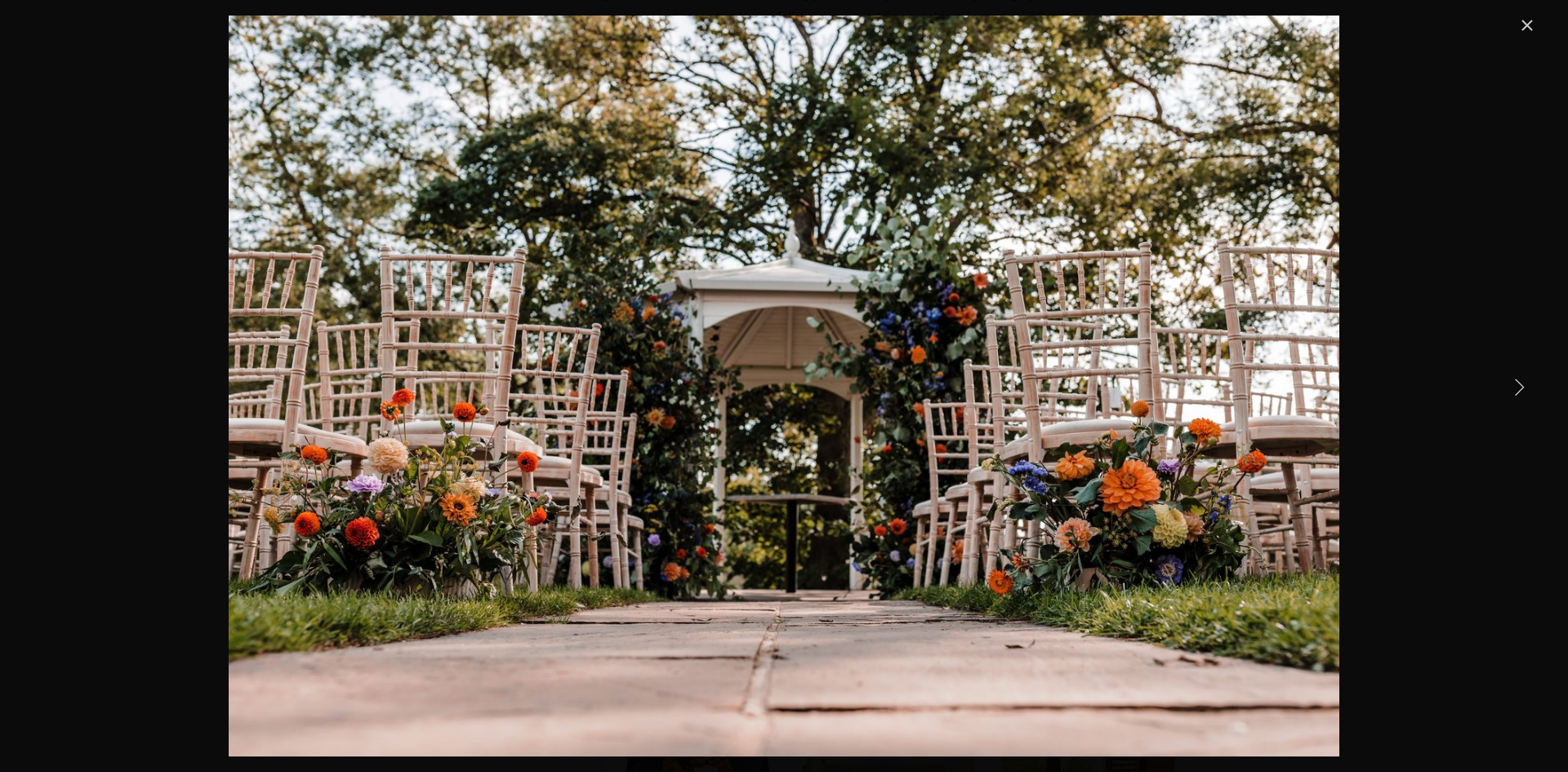
click at [1527, 24] on link "Close" at bounding box center [1526, 24] width 19 height 19
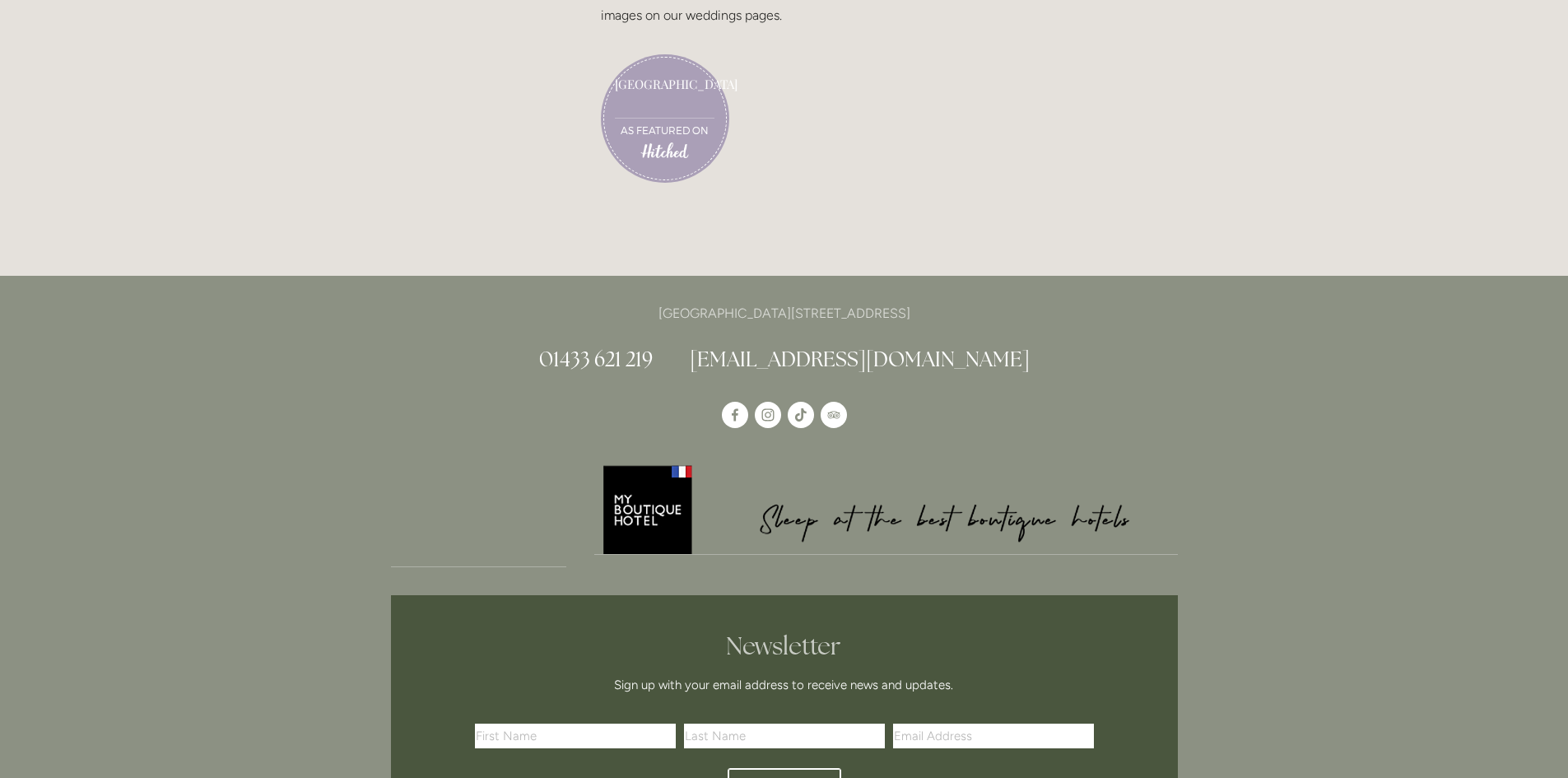
scroll to position [4362, 0]
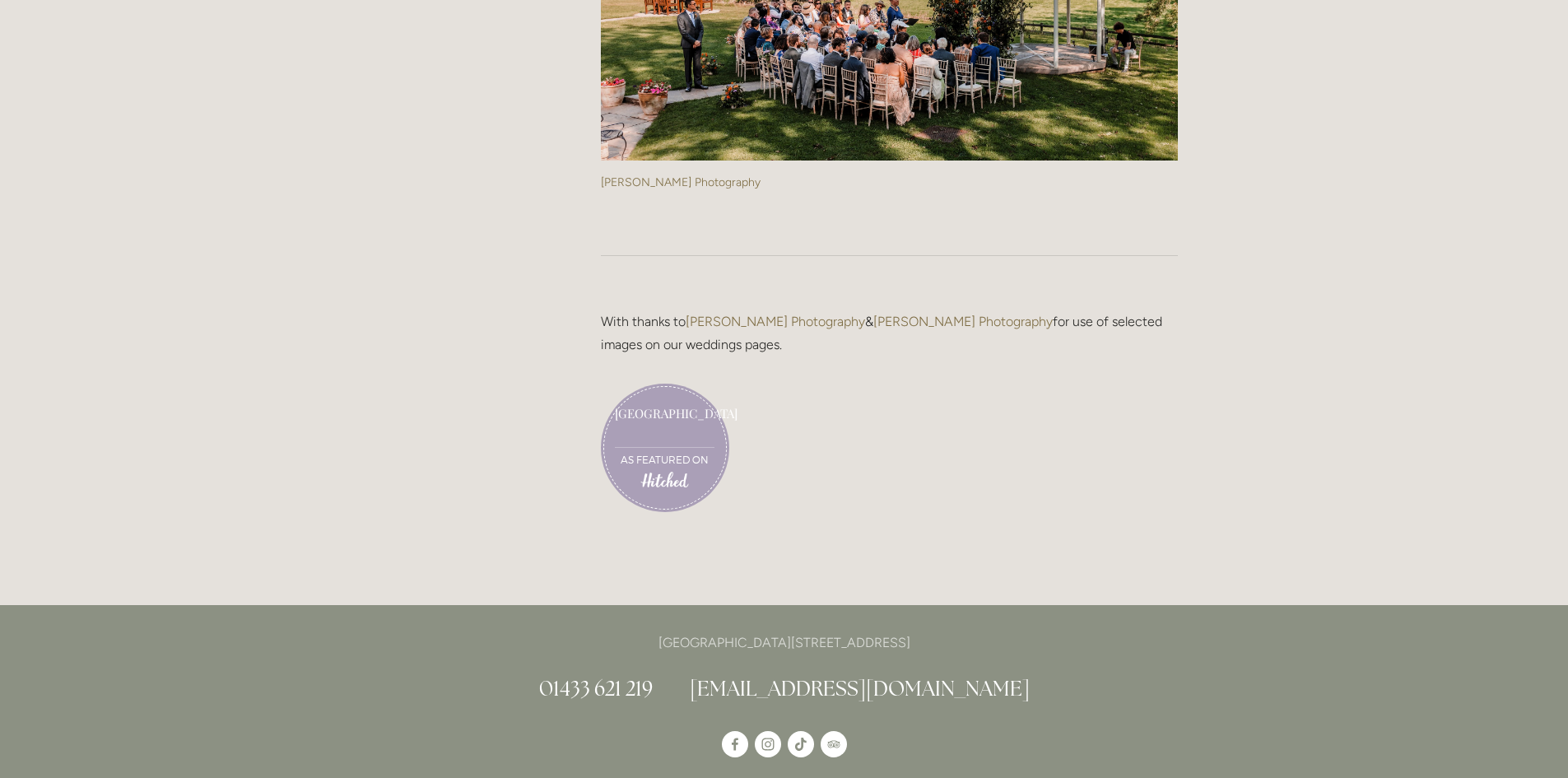
click at [676, 460] on link "As featured on" at bounding box center [665, 460] width 88 height 12
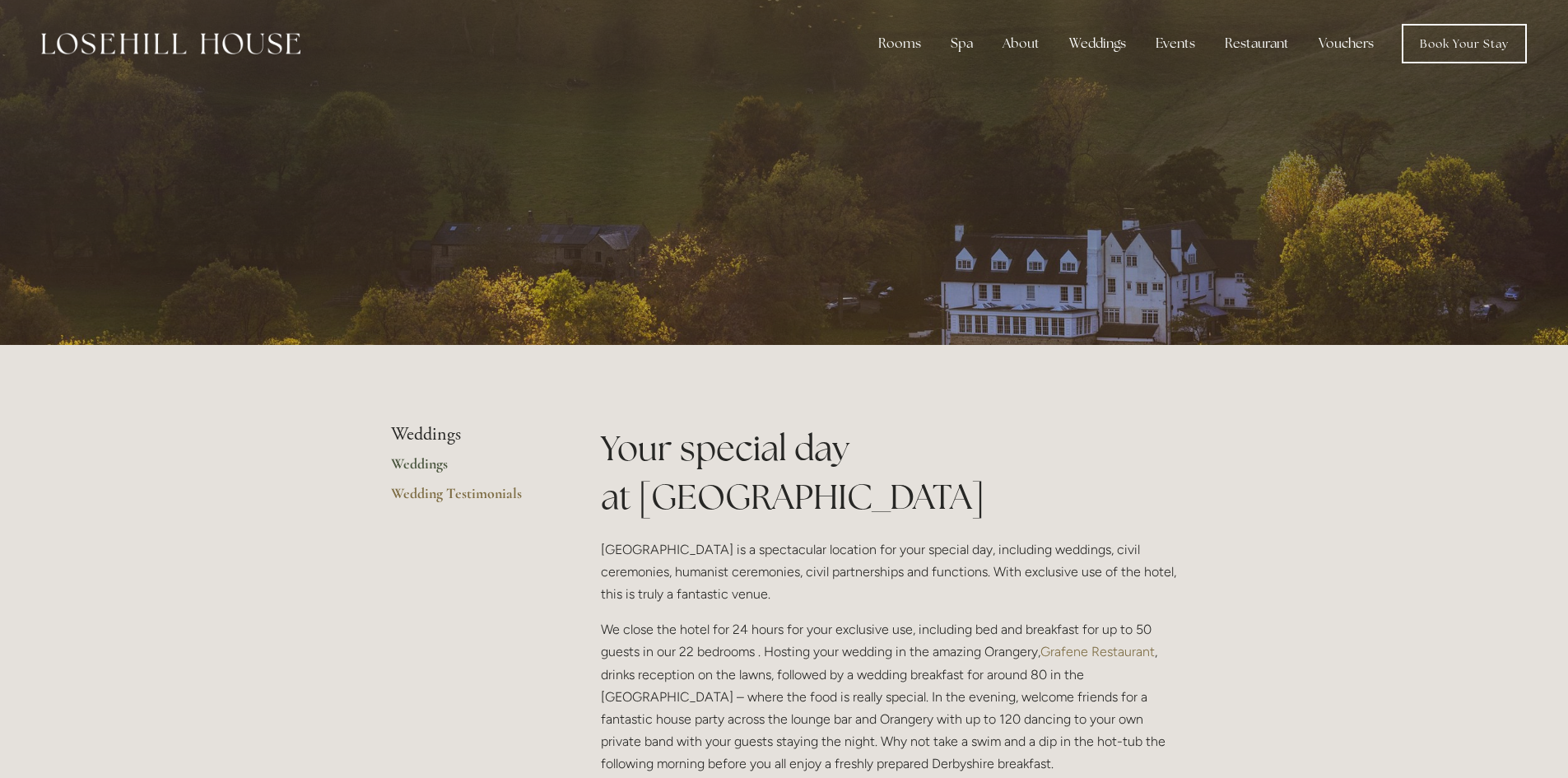
scroll to position [0, 0]
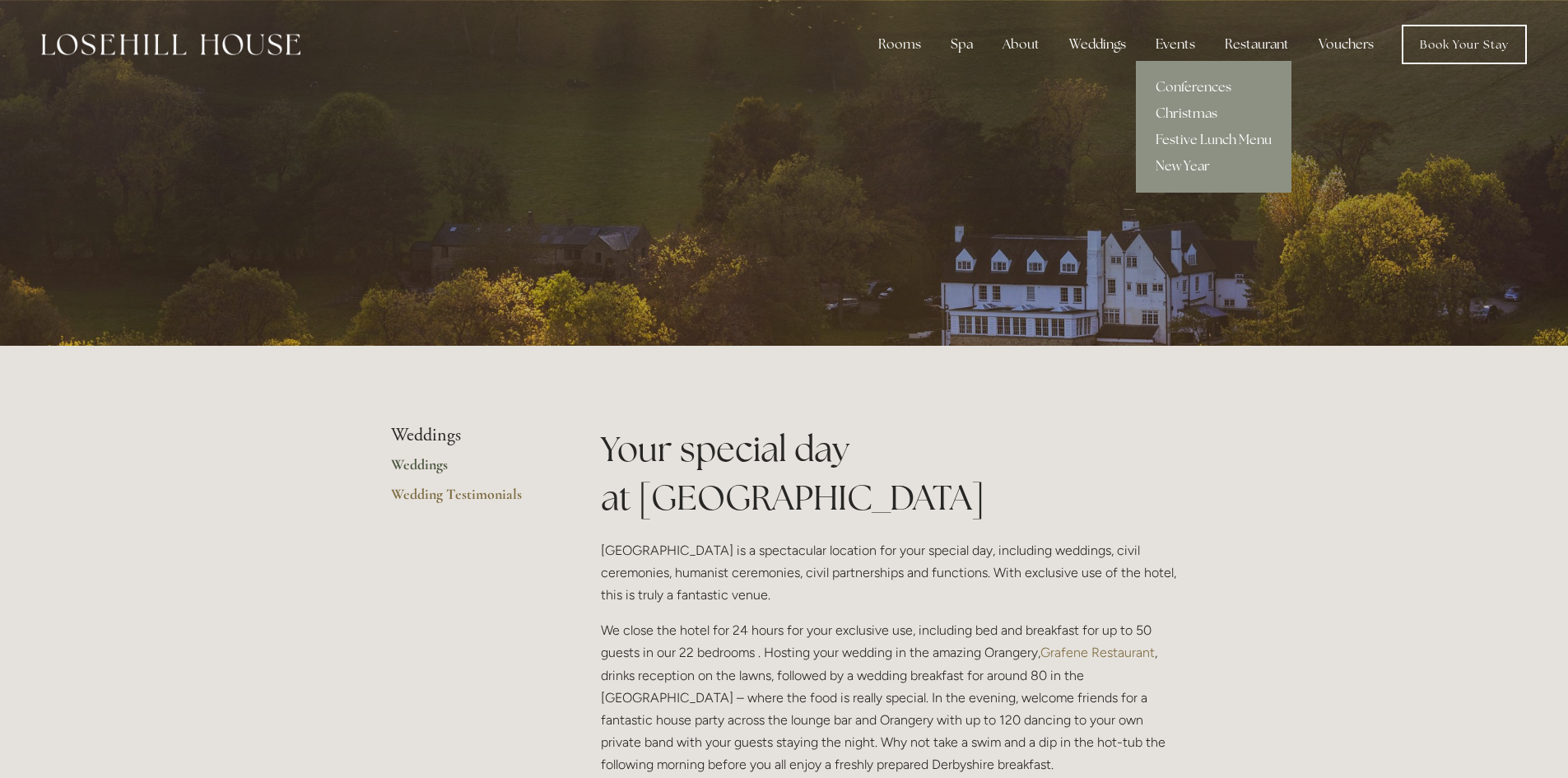
click at [1202, 105] on link "Christmas" at bounding box center [1214, 113] width 156 height 26
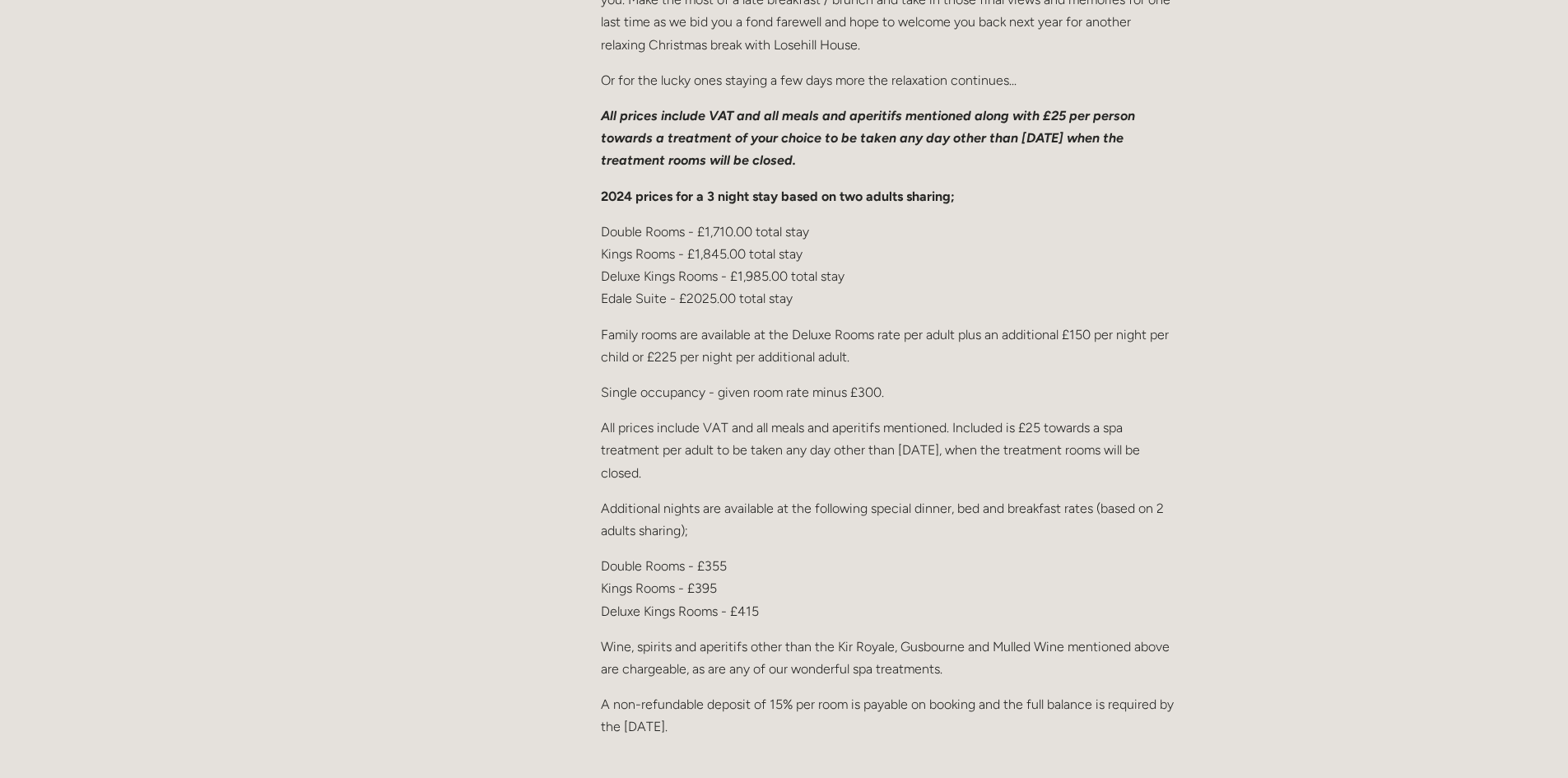
scroll to position [2469, 0]
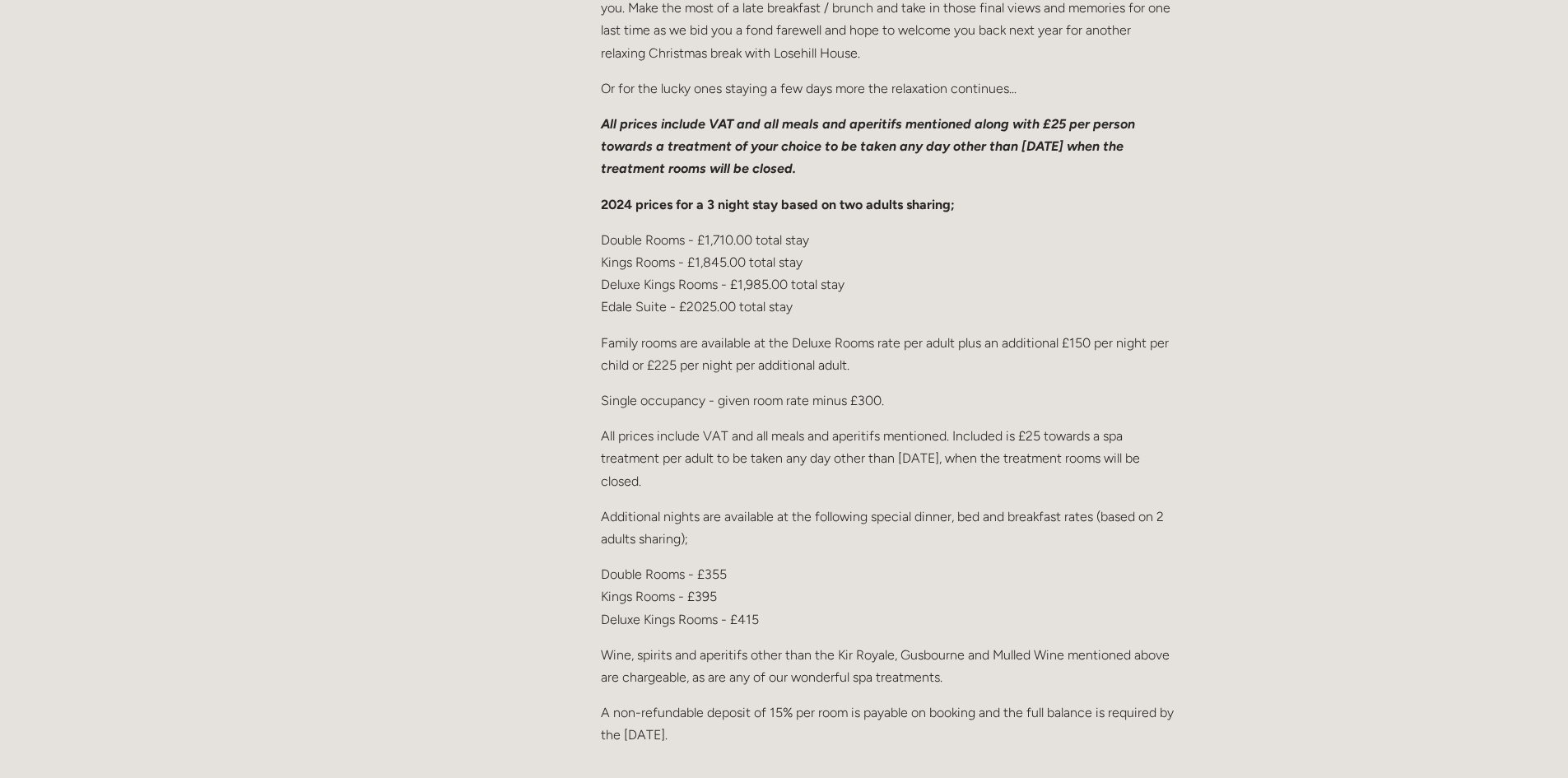
click at [634, 212] on strong "2024 prices for a 3 night stay based on two adults sharing;" at bounding box center [778, 204] width 354 height 15
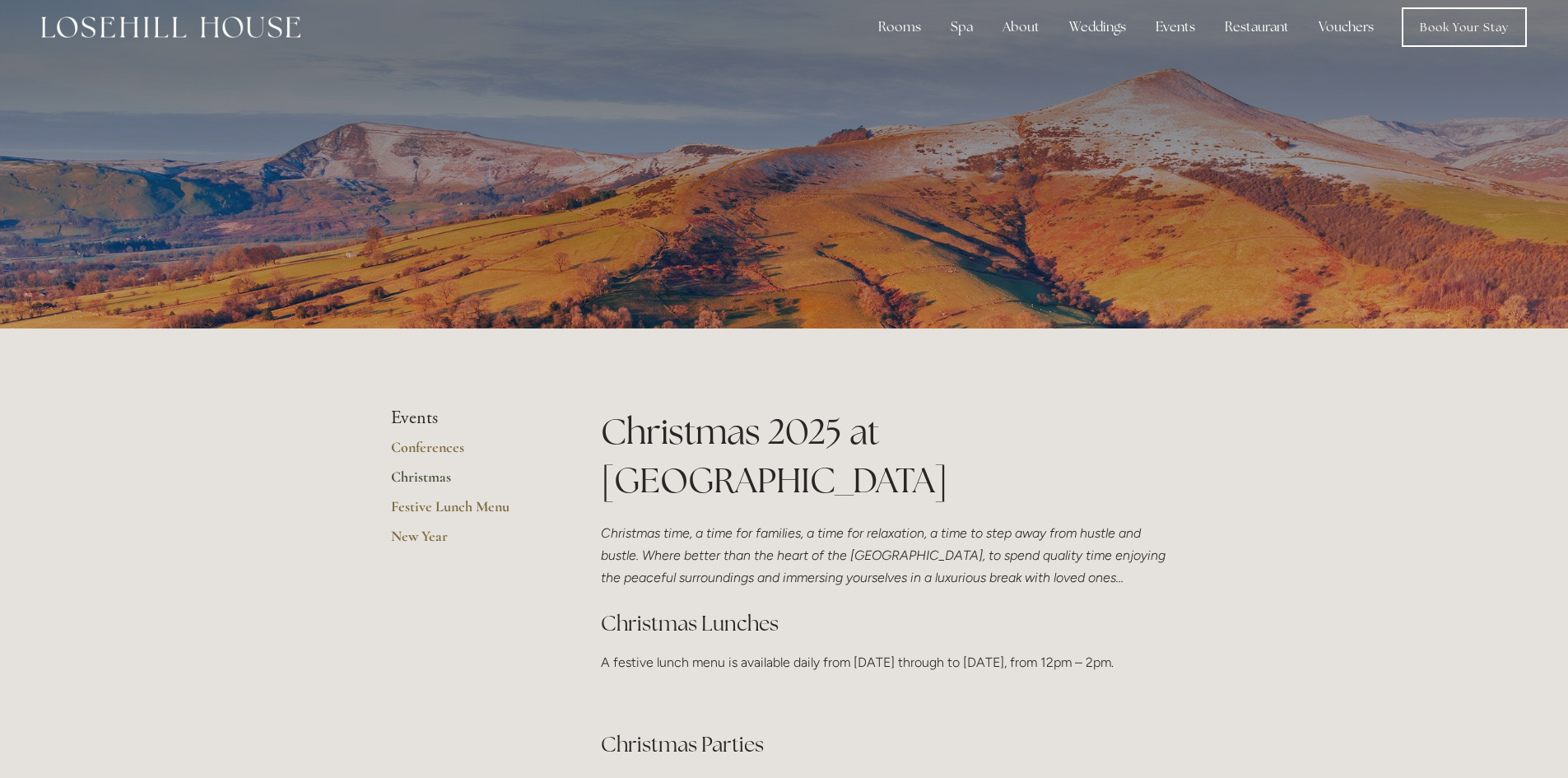
scroll to position [0, 0]
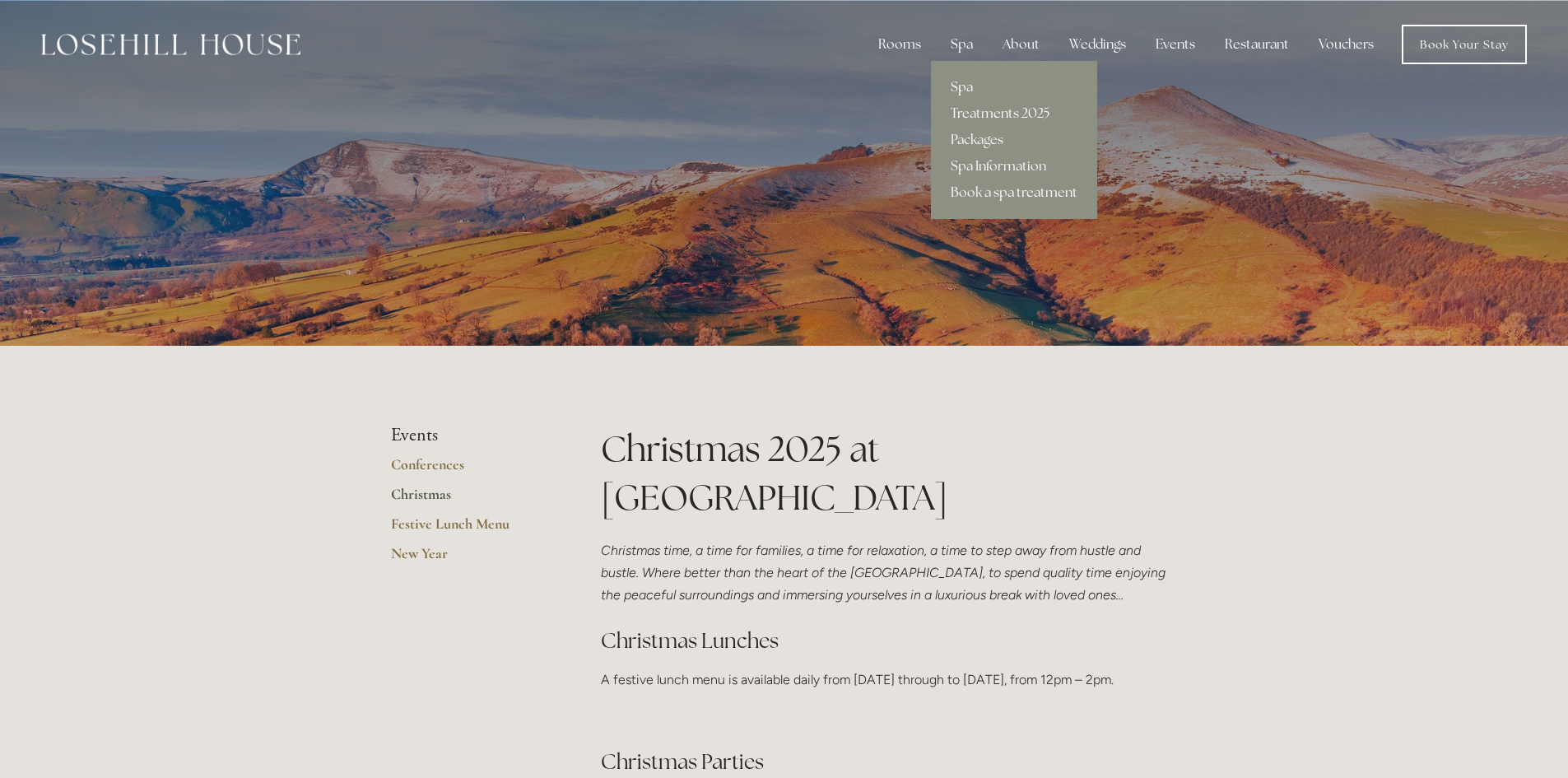
click at [1015, 98] on link "Spa" at bounding box center [1014, 87] width 166 height 26
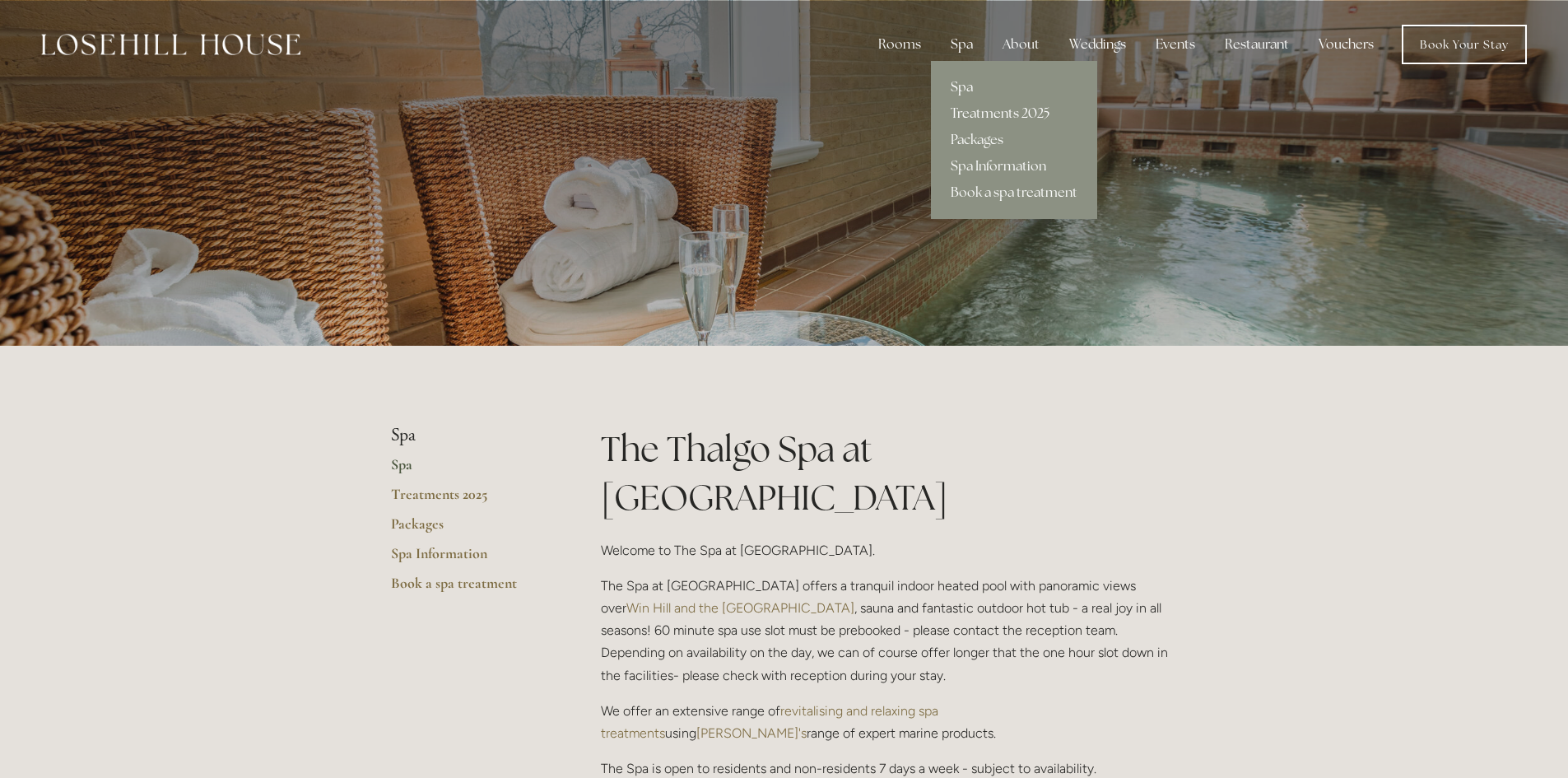
click at [1001, 115] on link "Treatments 2025" at bounding box center [1014, 113] width 166 height 26
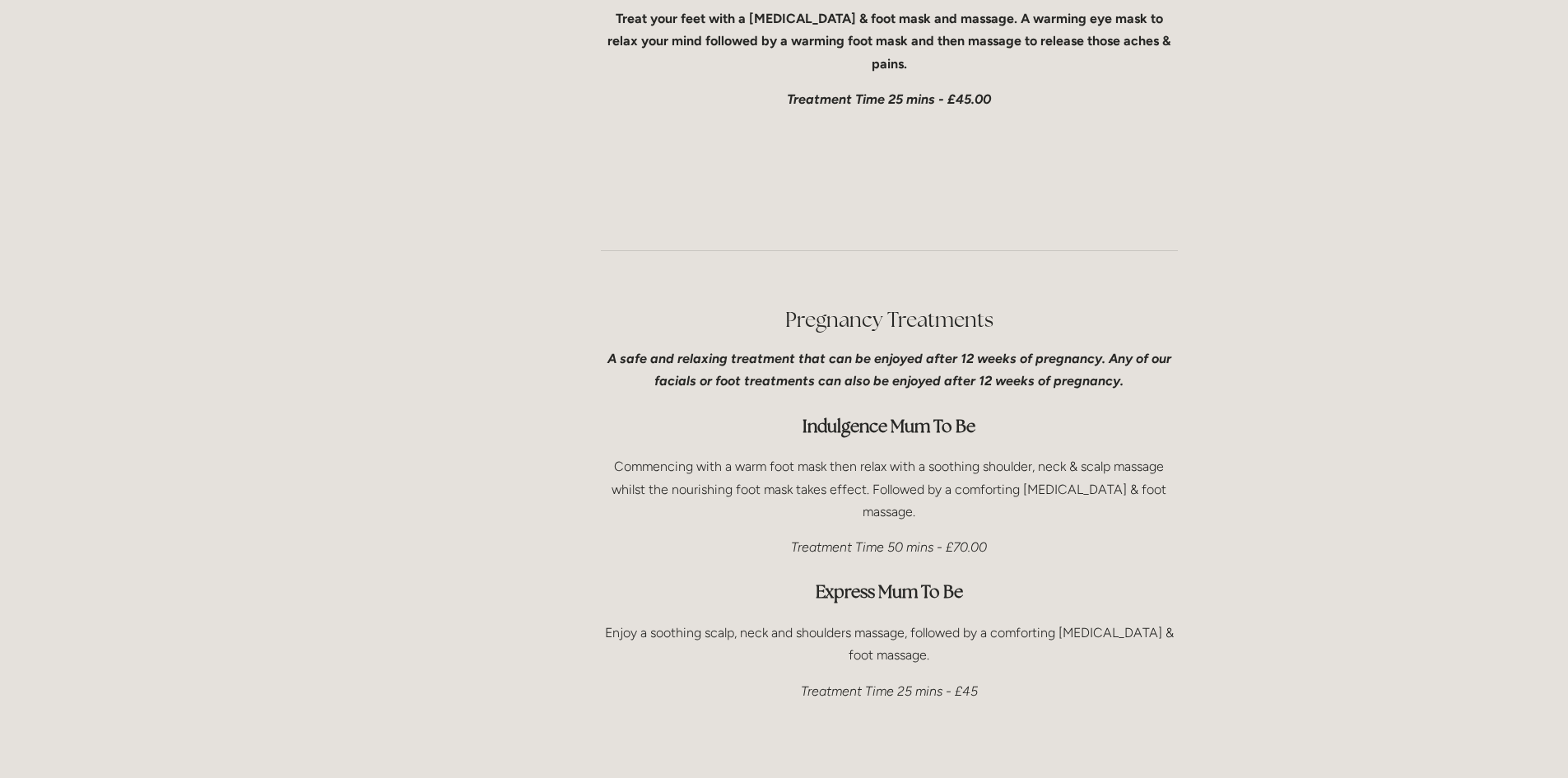
scroll to position [4445, 0]
